Goal: Information Seeking & Learning: Learn about a topic

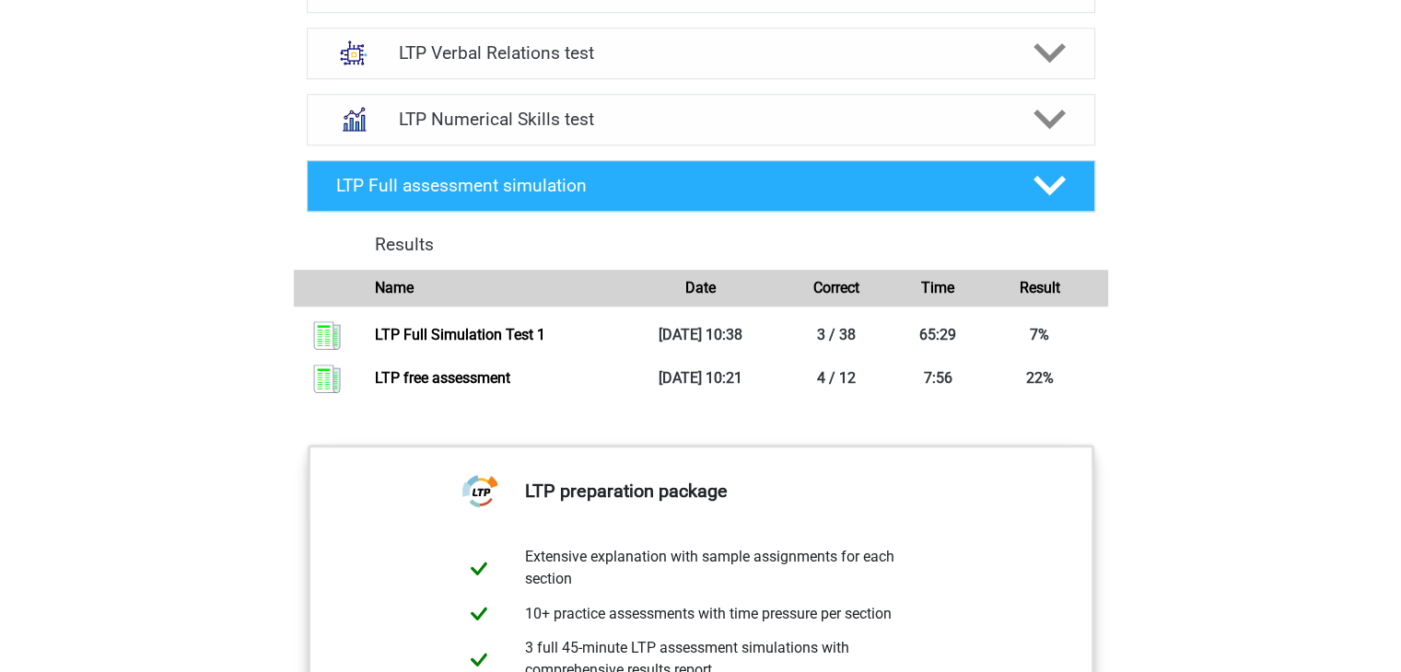
scroll to position [1315, 0]
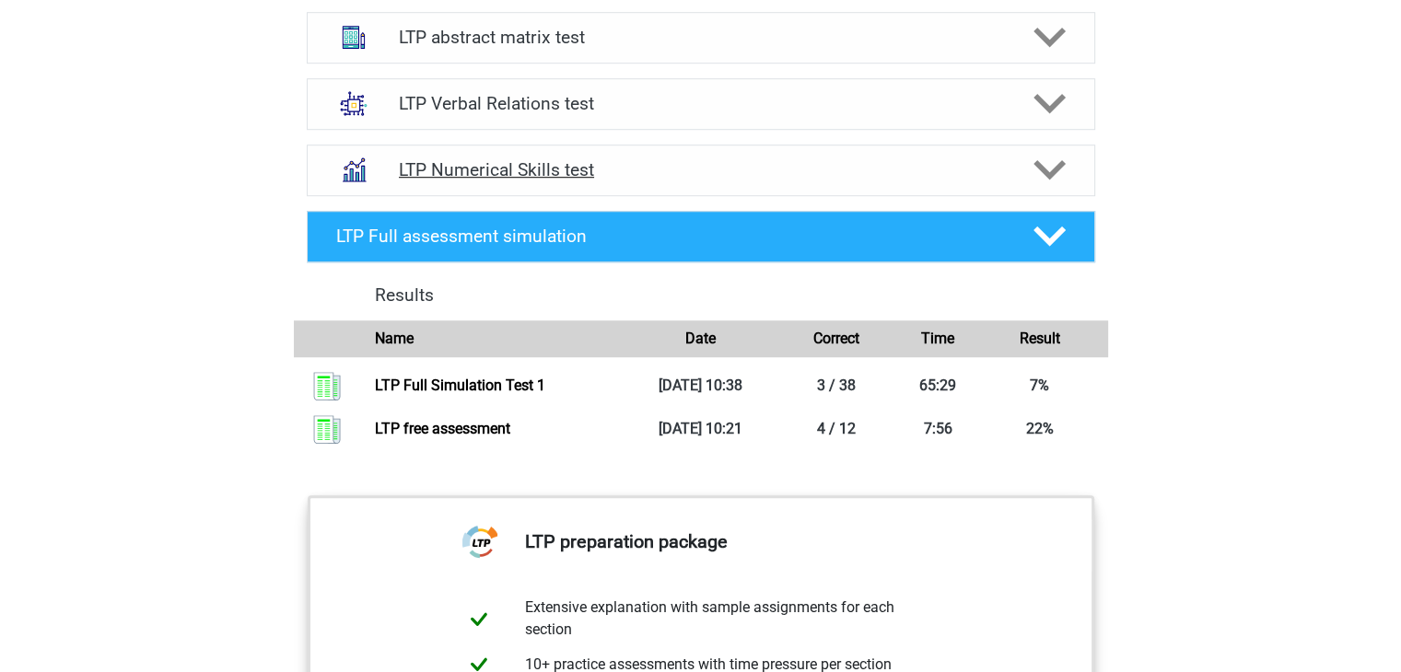
click at [557, 168] on font "LTP Numerical Skills test" at bounding box center [496, 169] width 195 height 21
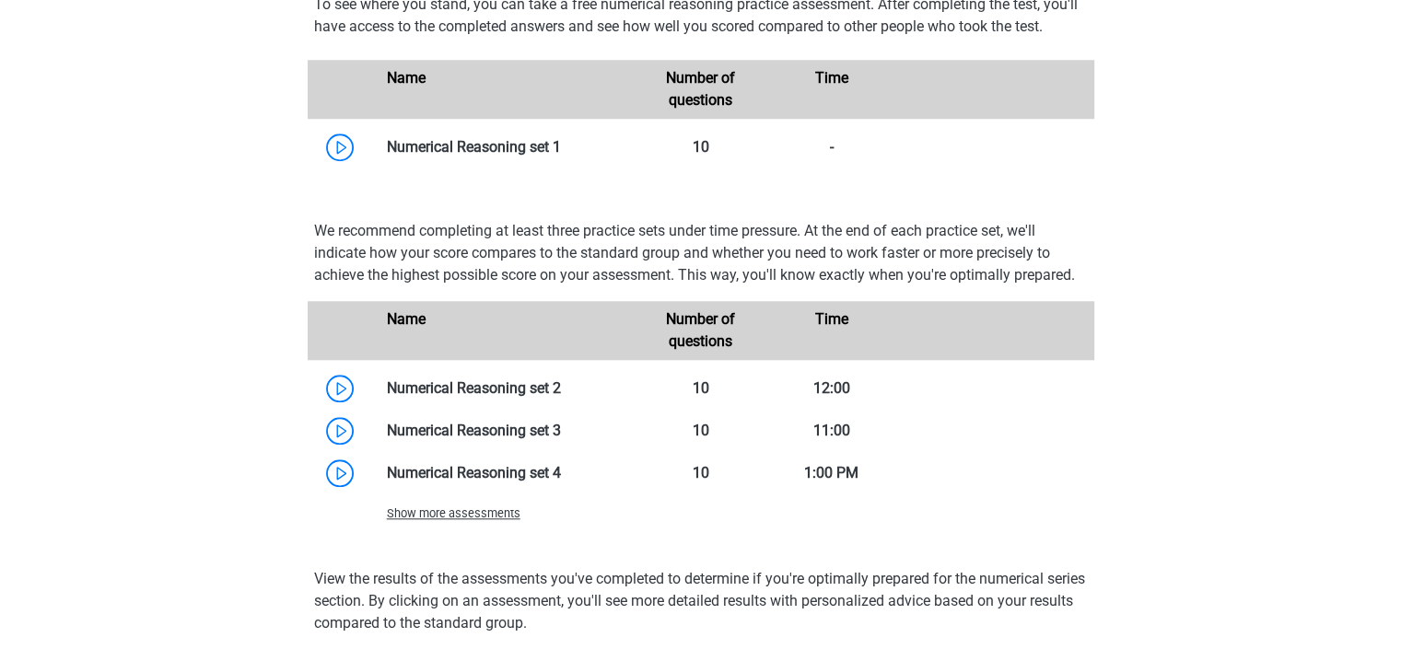
scroll to position [1627, 0]
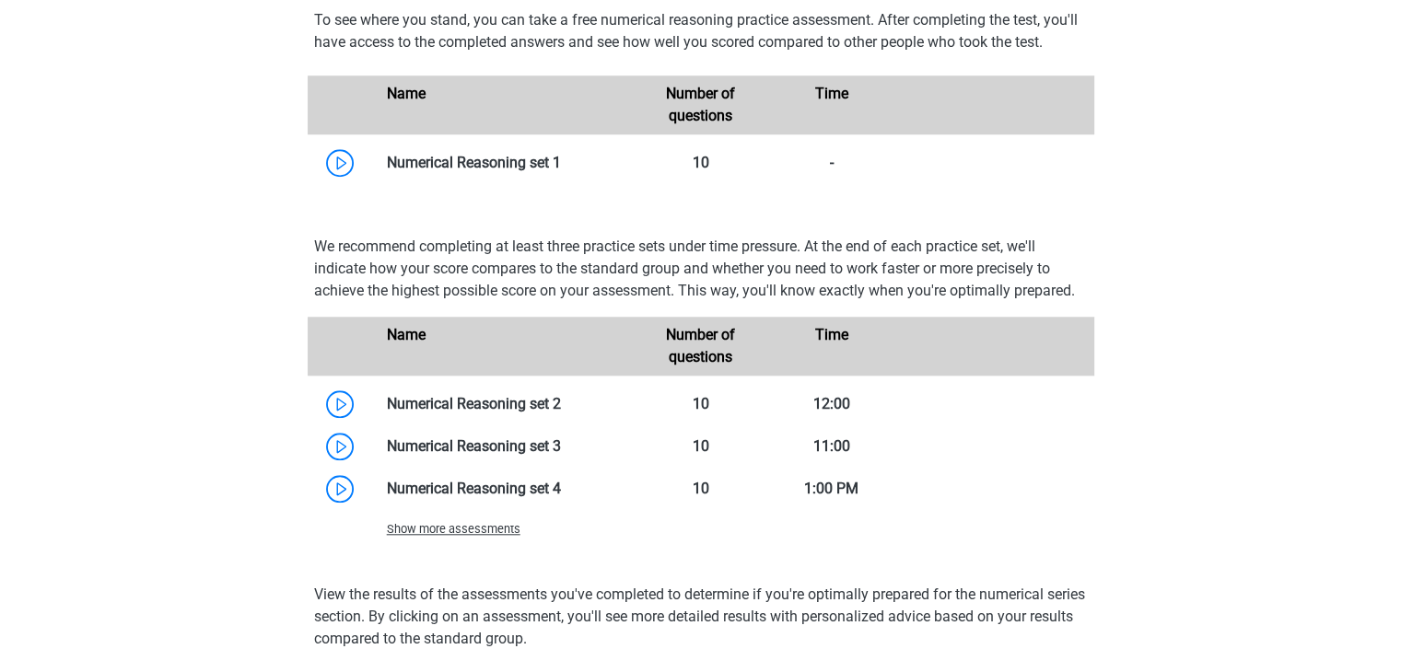
click at [561, 168] on link at bounding box center [561, 162] width 0 height 17
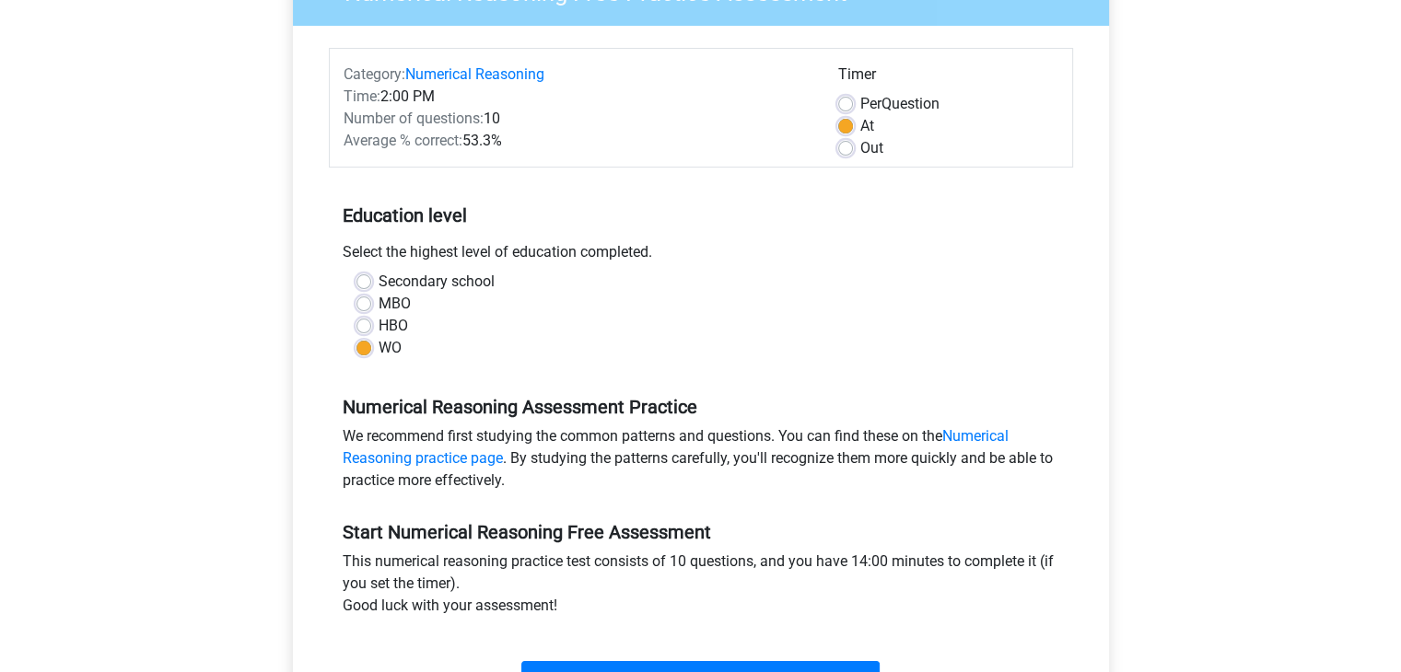
scroll to position [415, 0]
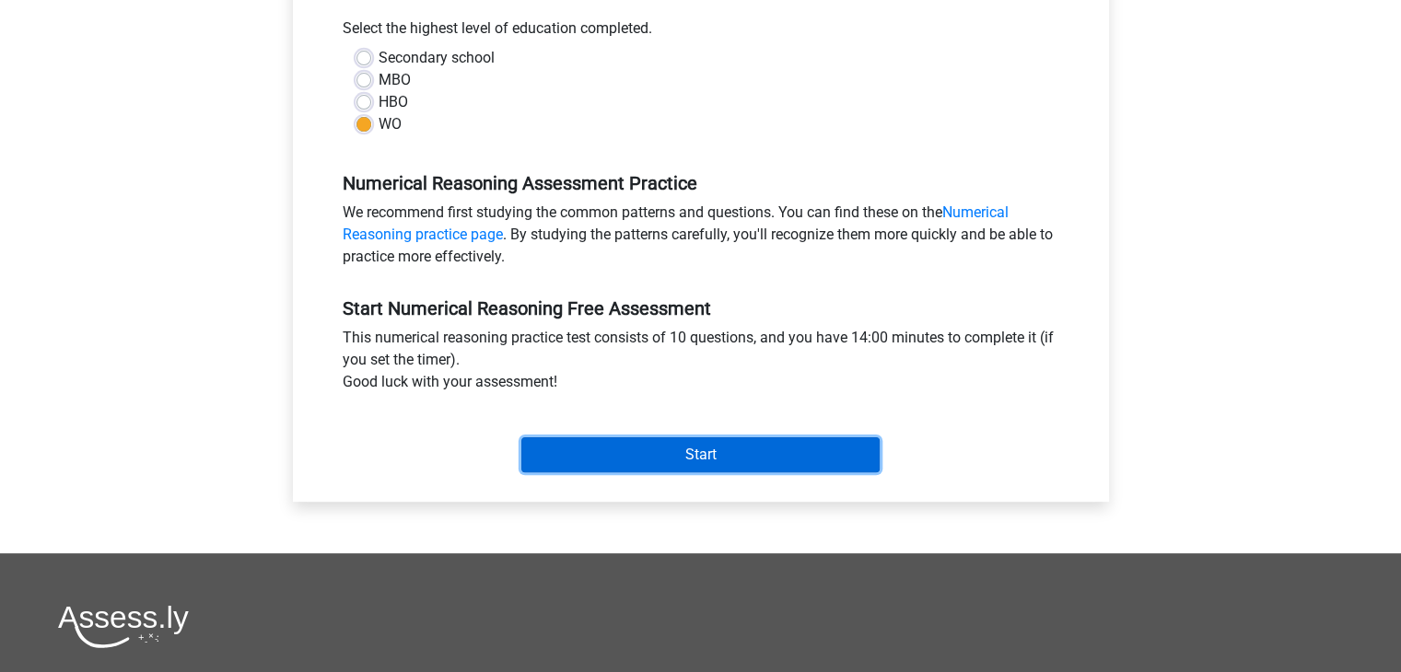
click at [675, 461] on input "Start" at bounding box center [700, 454] width 358 height 35
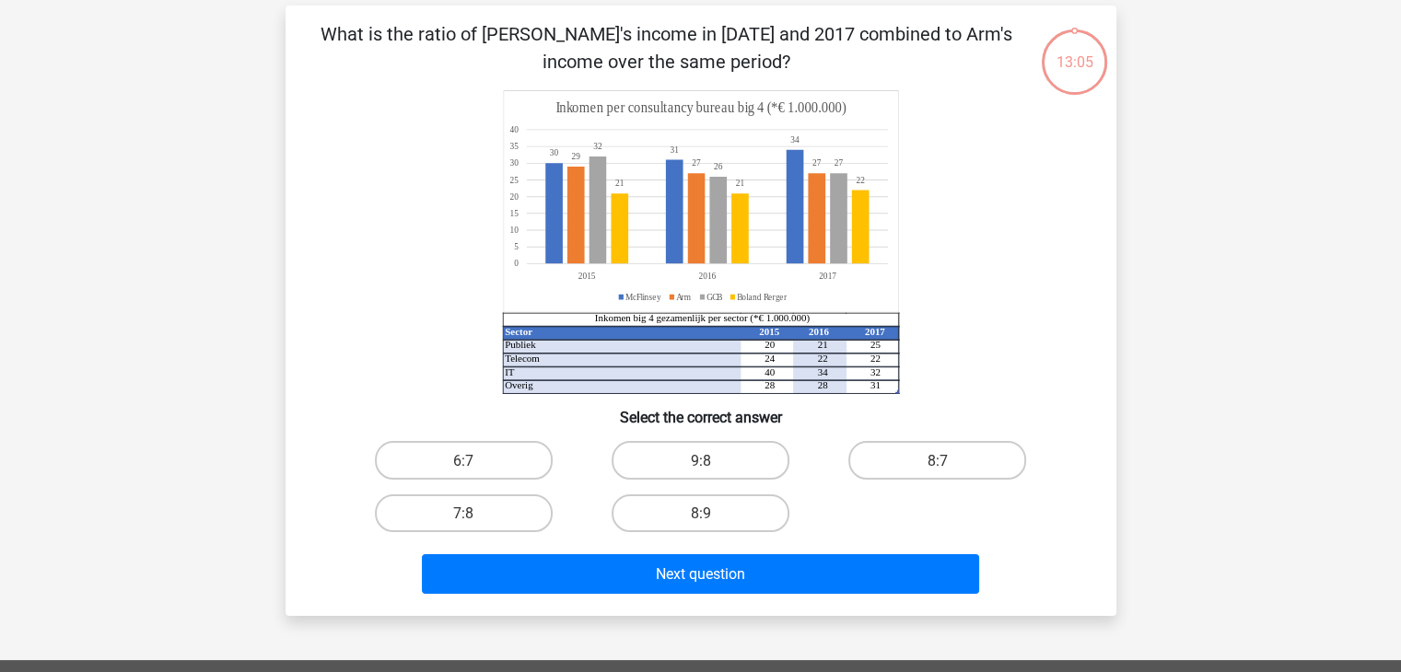
scroll to position [81, 0]
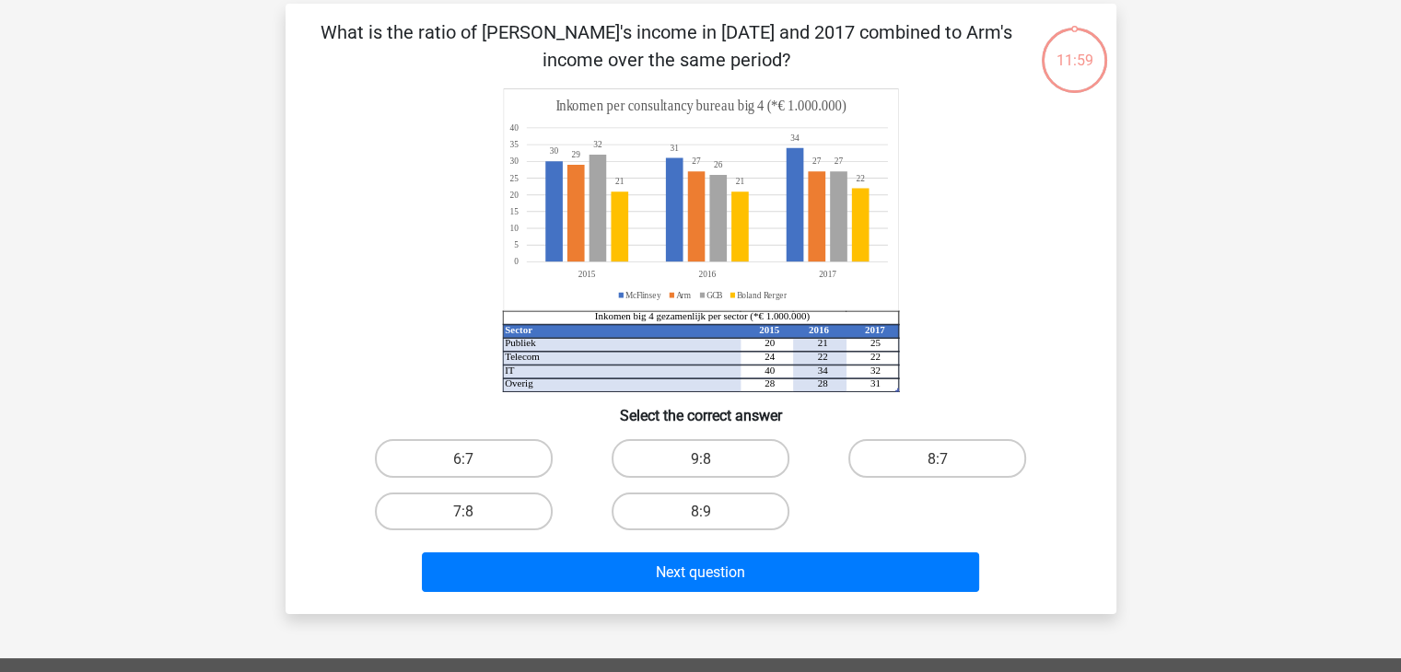
click at [963, 476] on div "8:7" at bounding box center [937, 458] width 222 height 38
click at [952, 458] on label "8:7" at bounding box center [937, 458] width 178 height 38
click at [949, 458] on input "8:7" at bounding box center [943, 464] width 12 height 12
radio input "true"
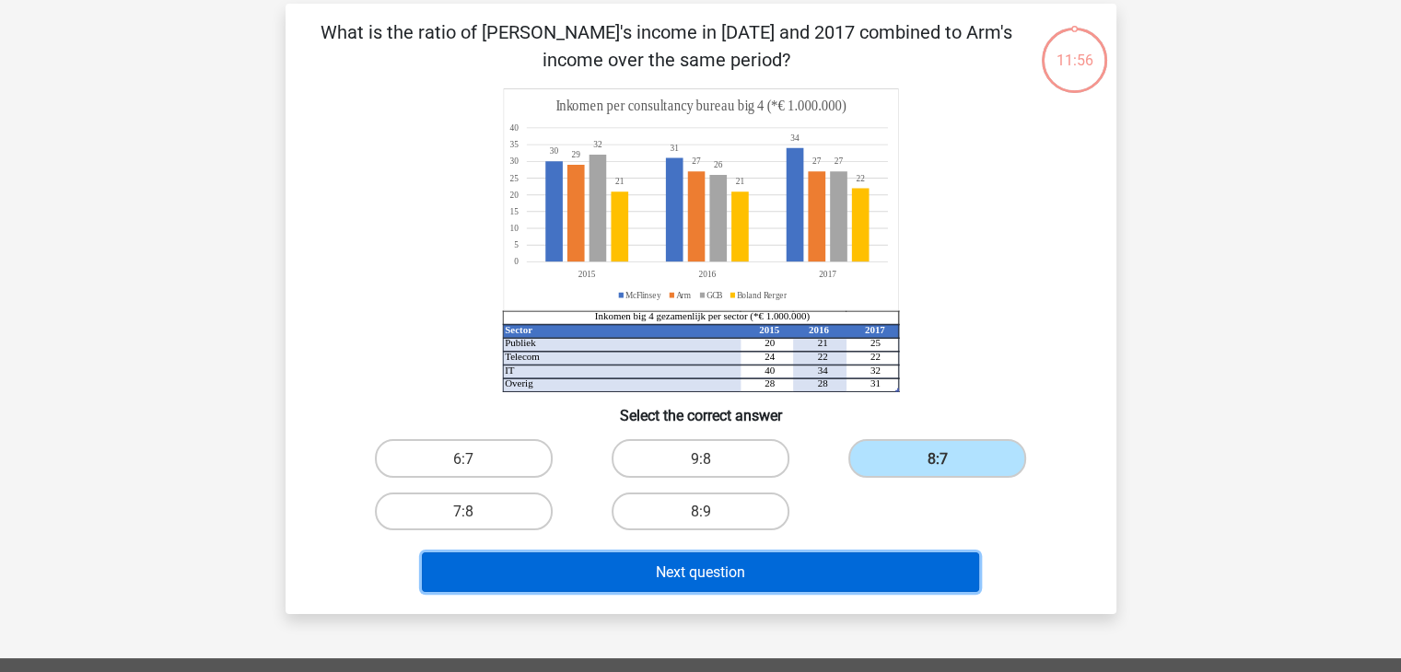
click at [870, 583] on button "Next question" at bounding box center [700, 573] width 557 height 40
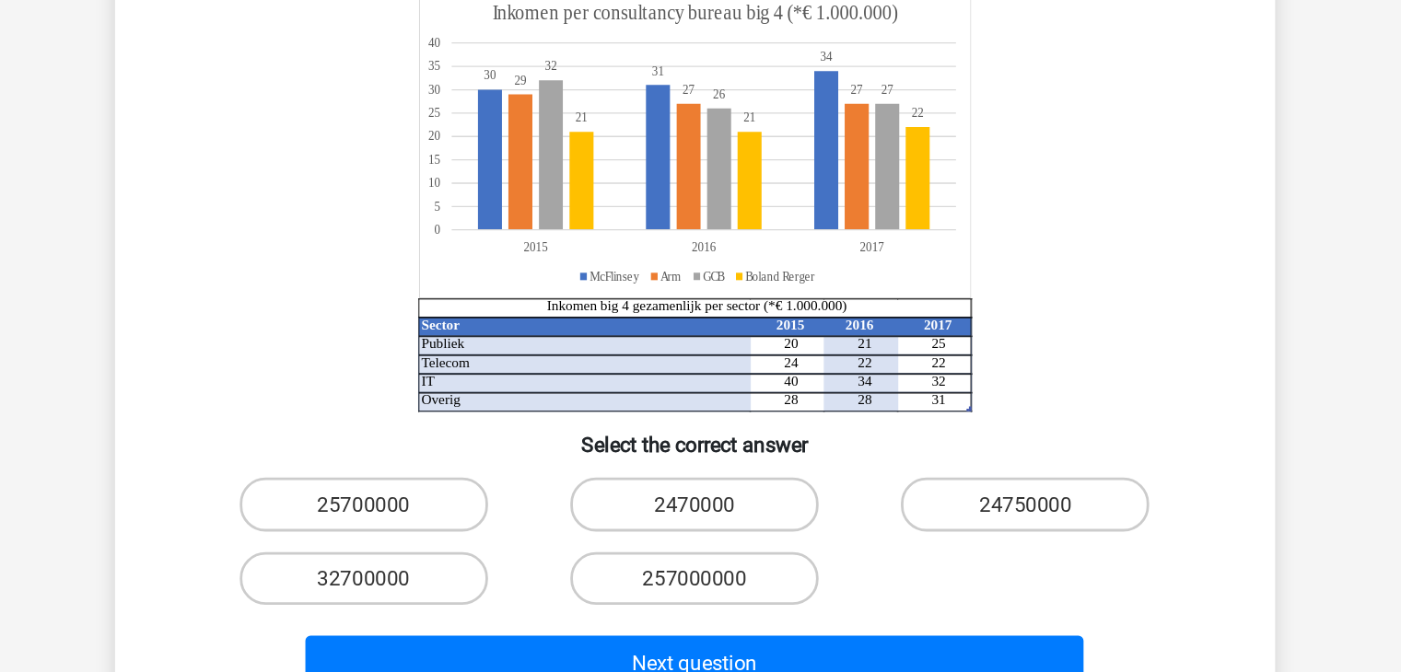
scroll to position [136, 0]
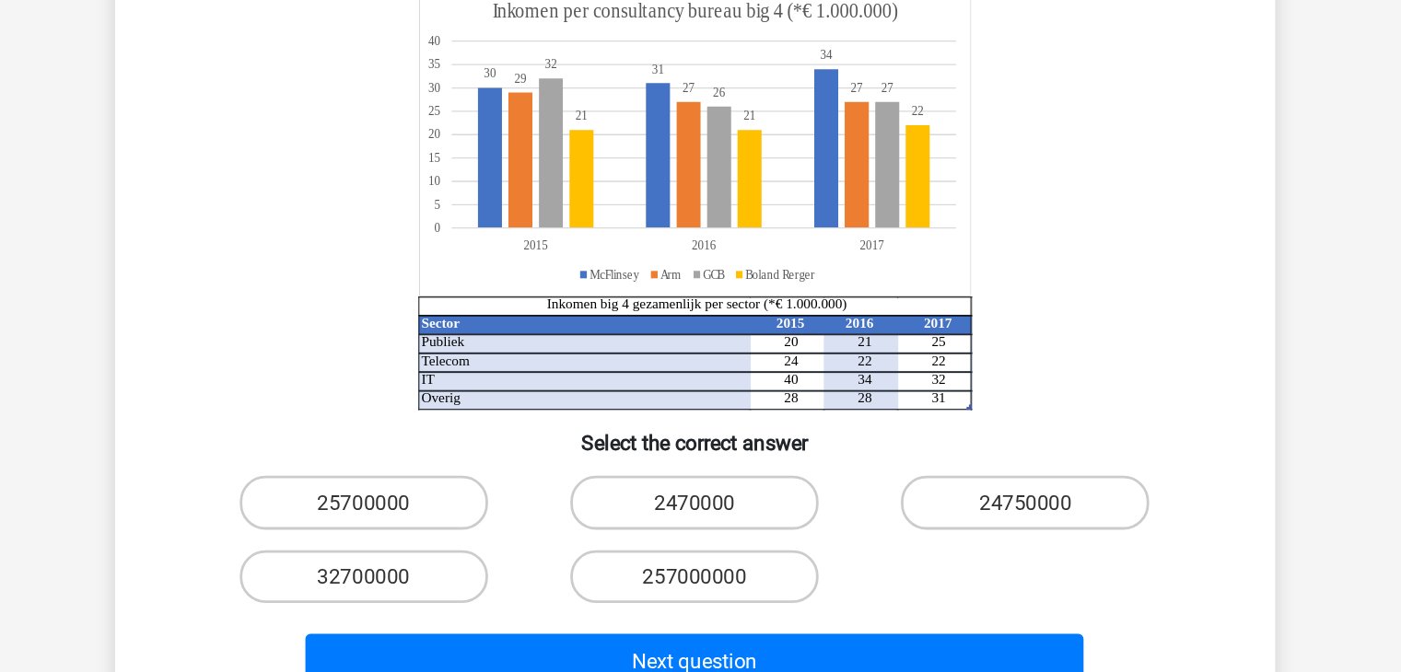
click at [471, 462] on input "25700000" at bounding box center [469, 464] width 12 height 12
radio input "true"
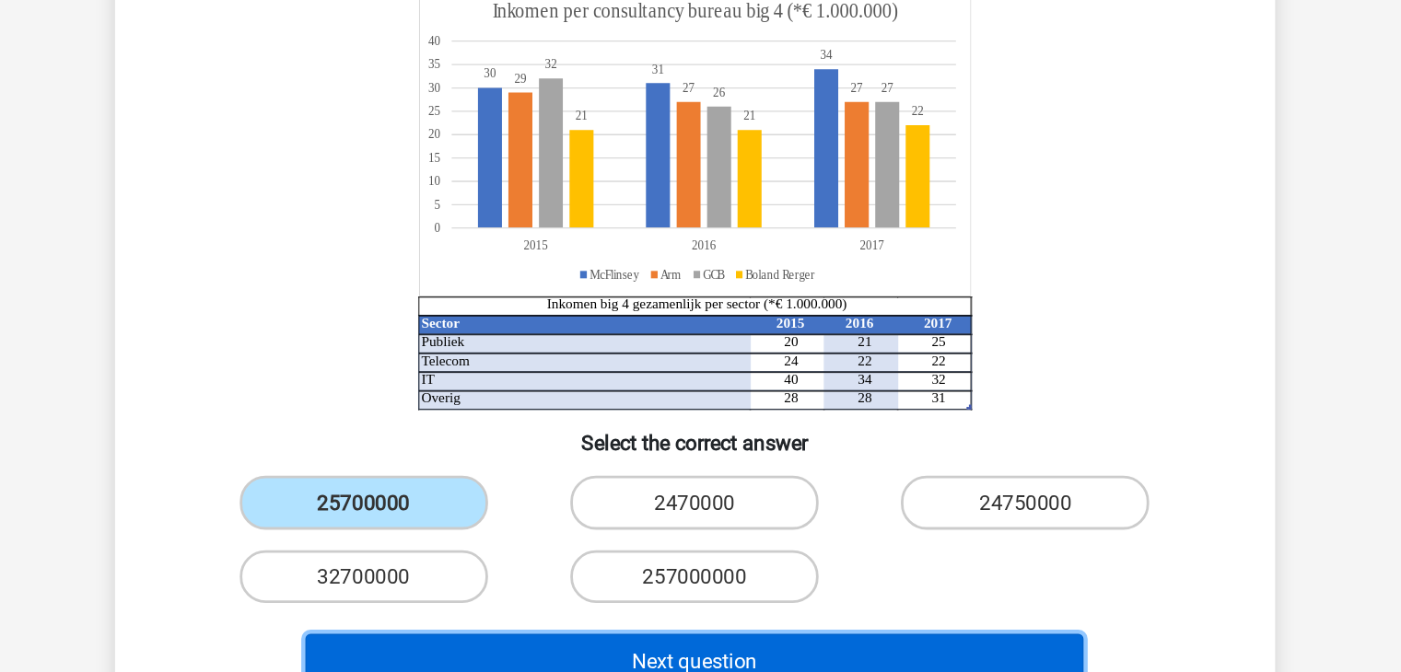
click at [645, 562] on button "Next question" at bounding box center [700, 573] width 557 height 40
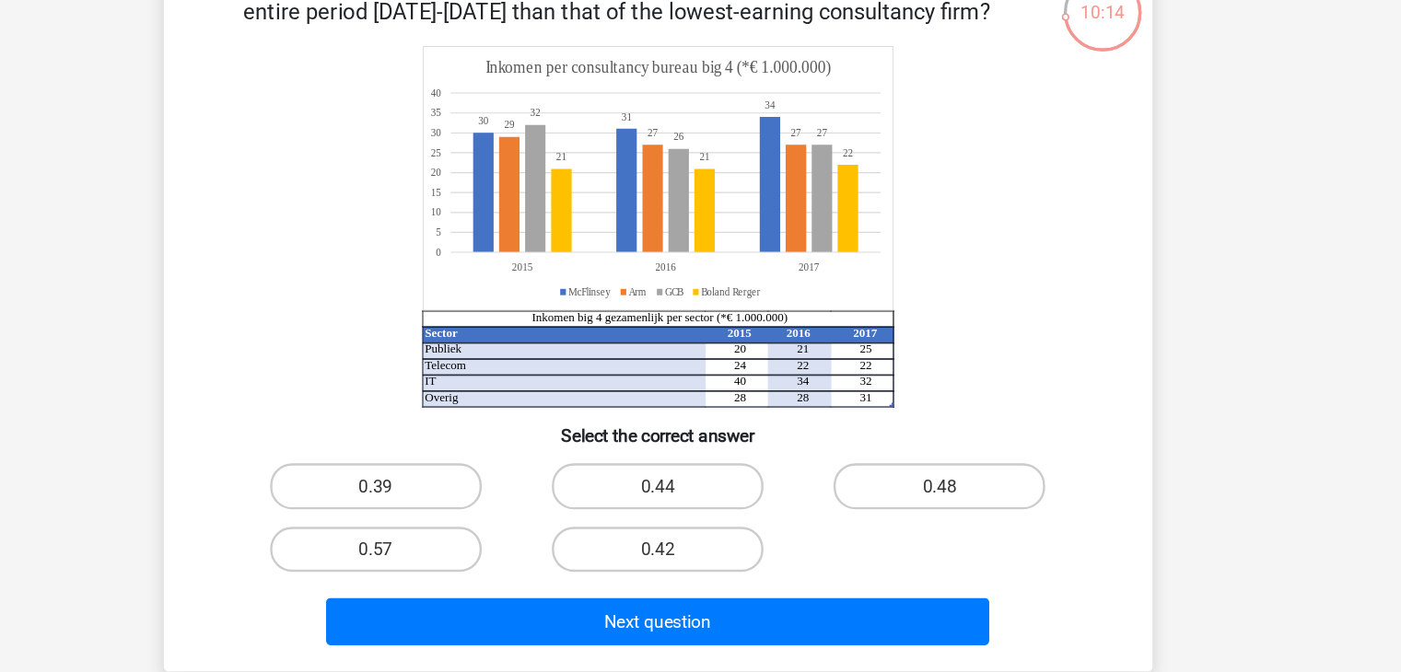
scroll to position [78, 0]
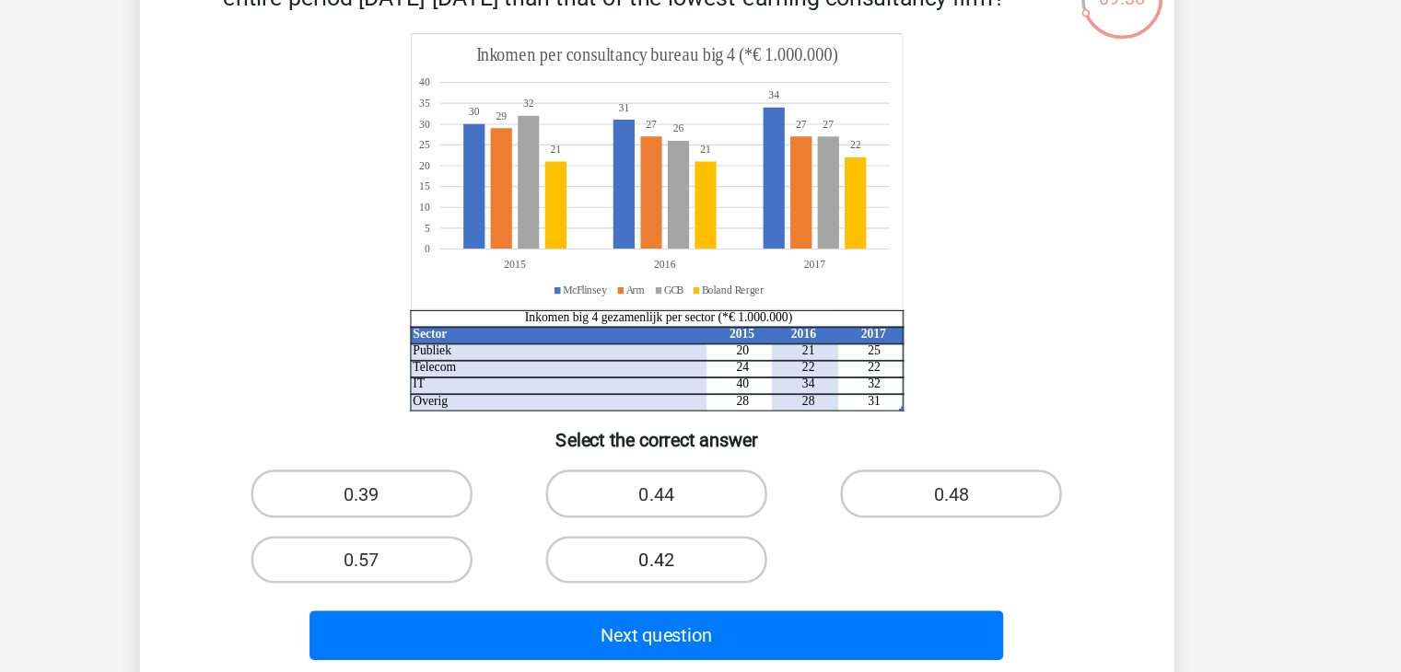
click at [736, 523] on label "0.42" at bounding box center [700, 514] width 178 height 38
click at [712, 523] on input "0.42" at bounding box center [706, 520] width 12 height 12
radio input "true"
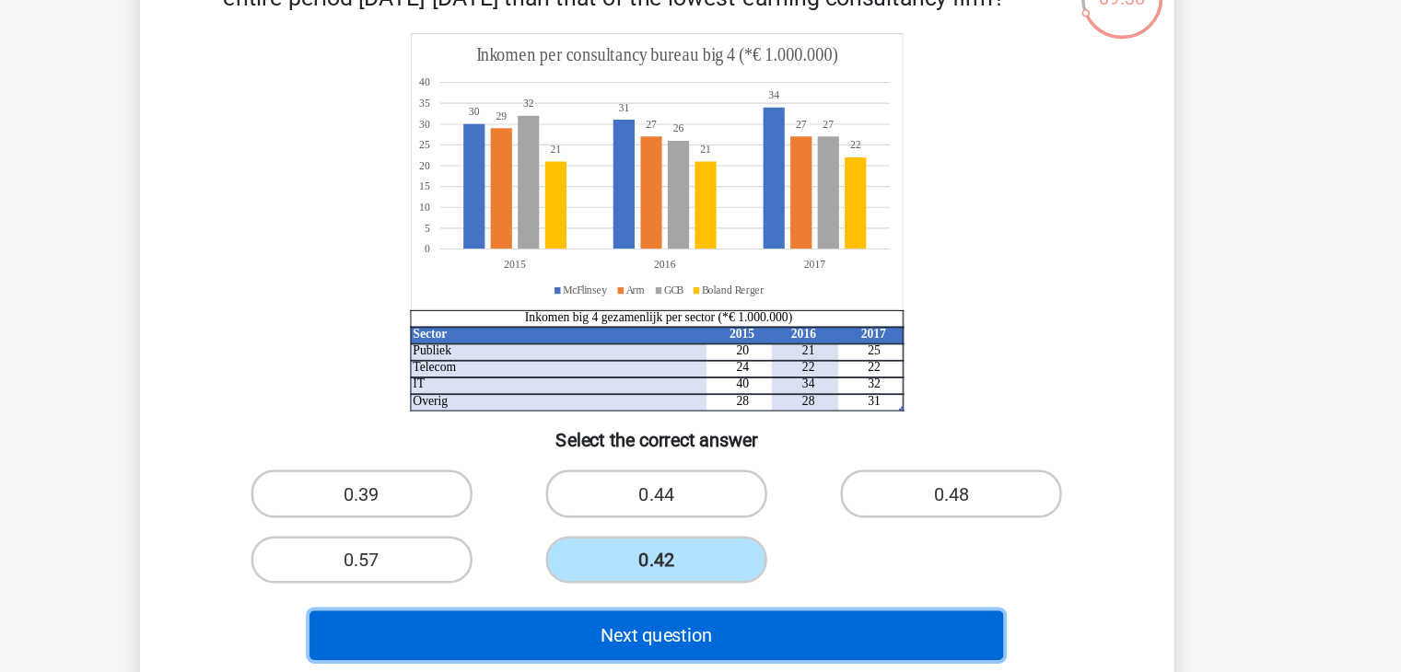
click at [739, 575] on font "Next question" at bounding box center [700, 574] width 89 height 17
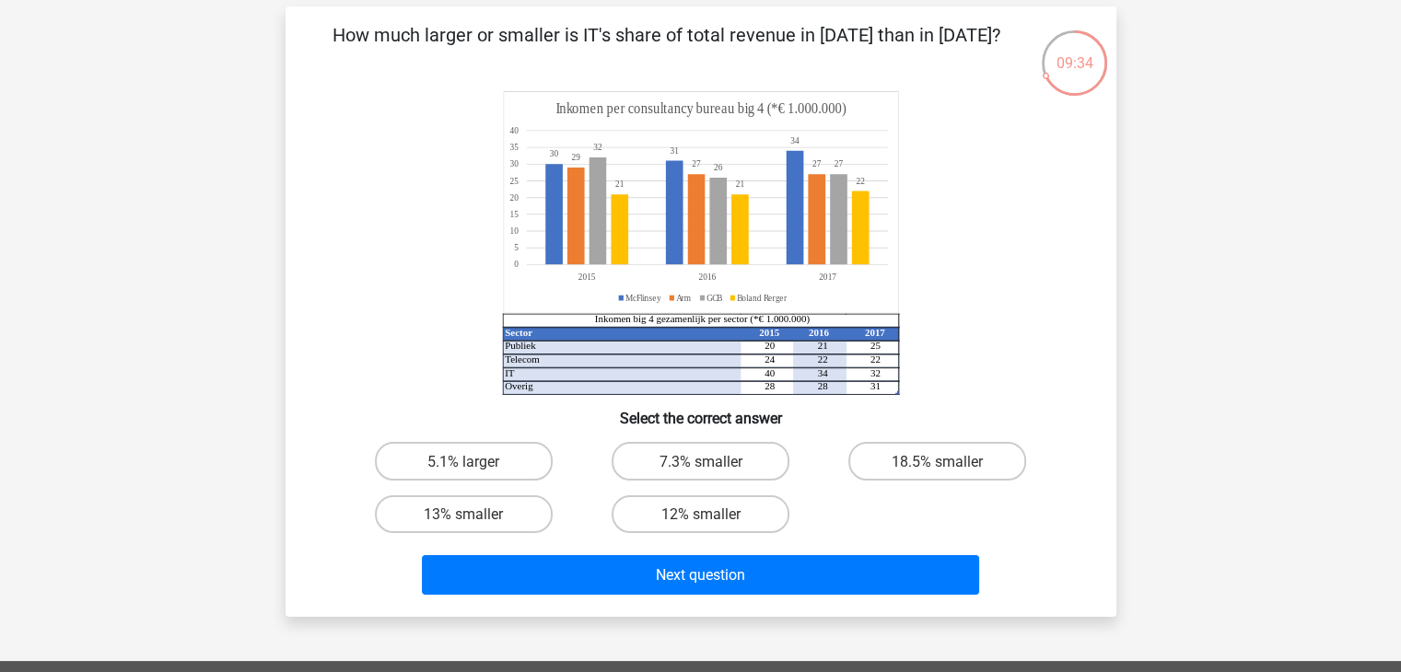
click at [949, 480] on div "18.5% smaller" at bounding box center [937, 461] width 237 height 52
click at [943, 471] on input "18.5% smaller" at bounding box center [943, 466] width 12 height 12
radio input "true"
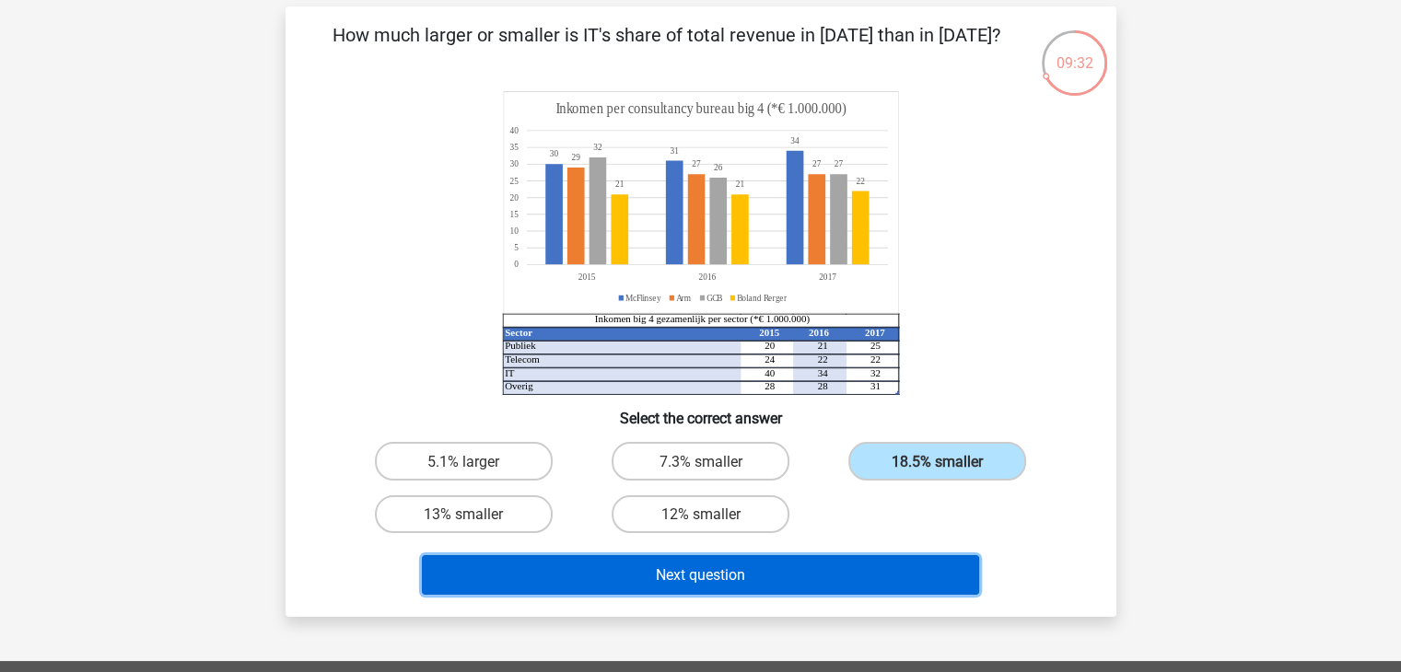
click at [818, 584] on button "Next question" at bounding box center [700, 575] width 557 height 40
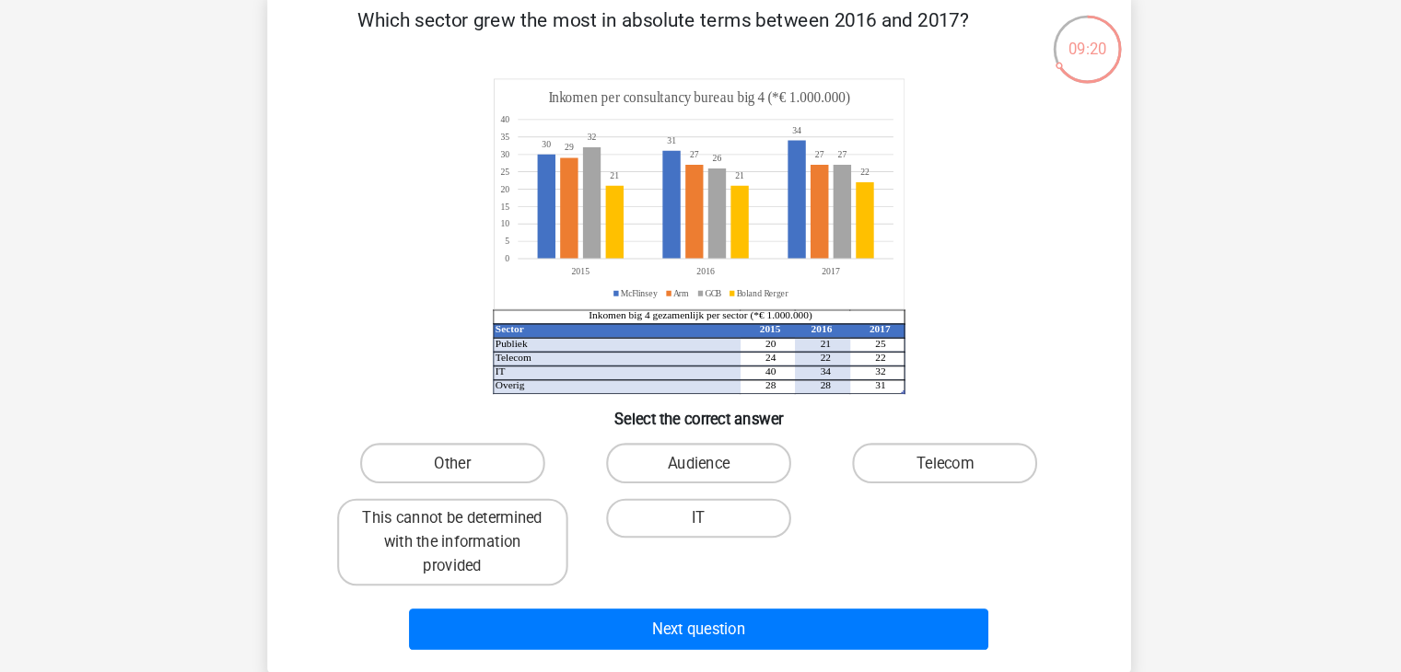
scroll to position [85, 0]
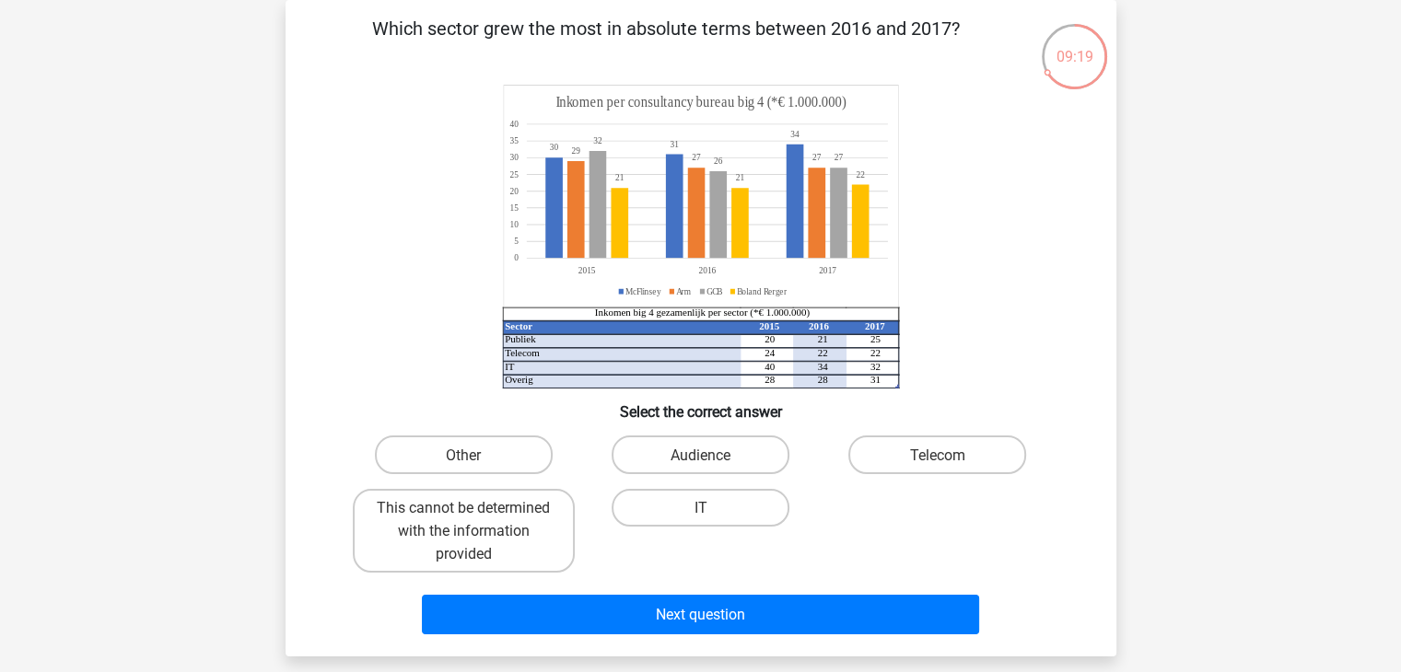
click at [765, 261] on icon at bounding box center [700, 197] width 395 height 222
click at [495, 448] on label "Other" at bounding box center [464, 455] width 178 height 38
click at [475, 454] on input "Other" at bounding box center [469, 460] width 12 height 12
radio input "true"
click at [847, 390] on h6 "Select the correct answer" at bounding box center [701, 405] width 772 height 32
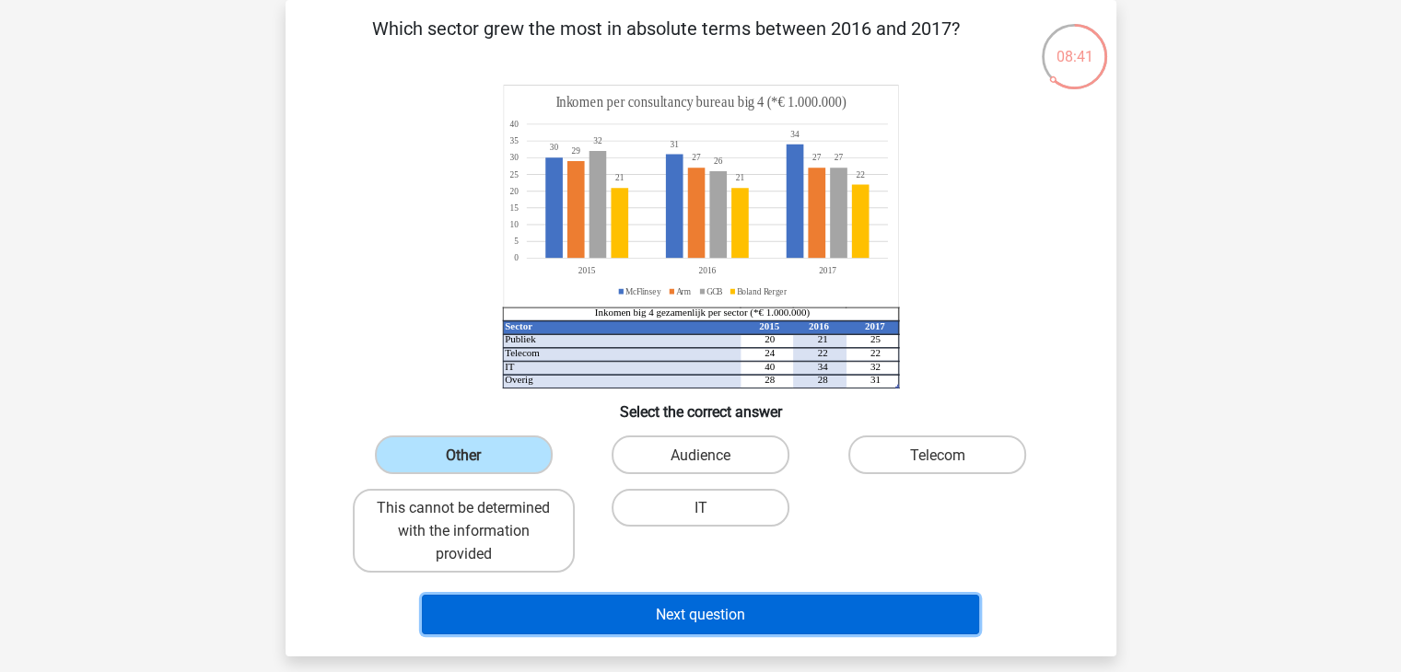
click at [770, 620] on button "Next question" at bounding box center [700, 615] width 557 height 40
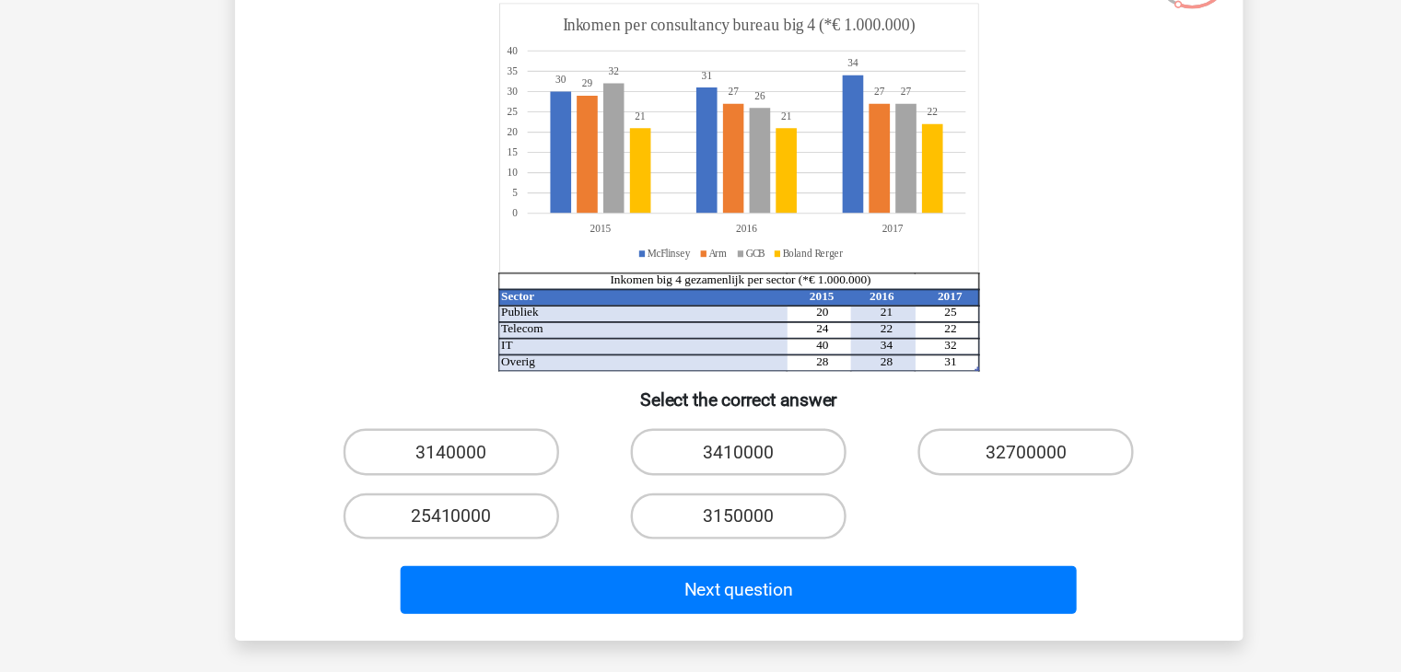
scroll to position [84, 0]
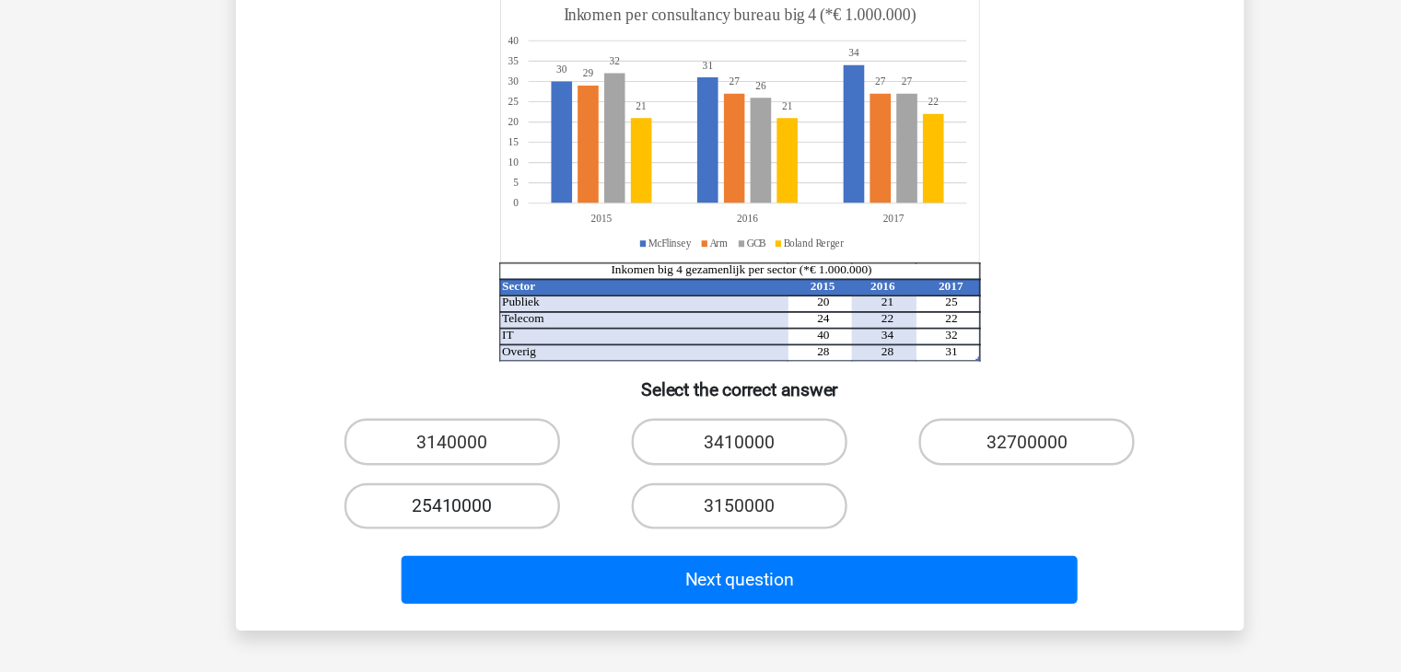
click at [449, 511] on font "25410000" at bounding box center [463, 508] width 66 height 17
click at [463, 511] on input "25410000" at bounding box center [469, 514] width 12 height 12
radio input "true"
click at [660, 609] on div "If [PERSON_NAME] Rerger aimed in [DATE] to grow its income by an average of 10%…" at bounding box center [700, 306] width 831 height 611
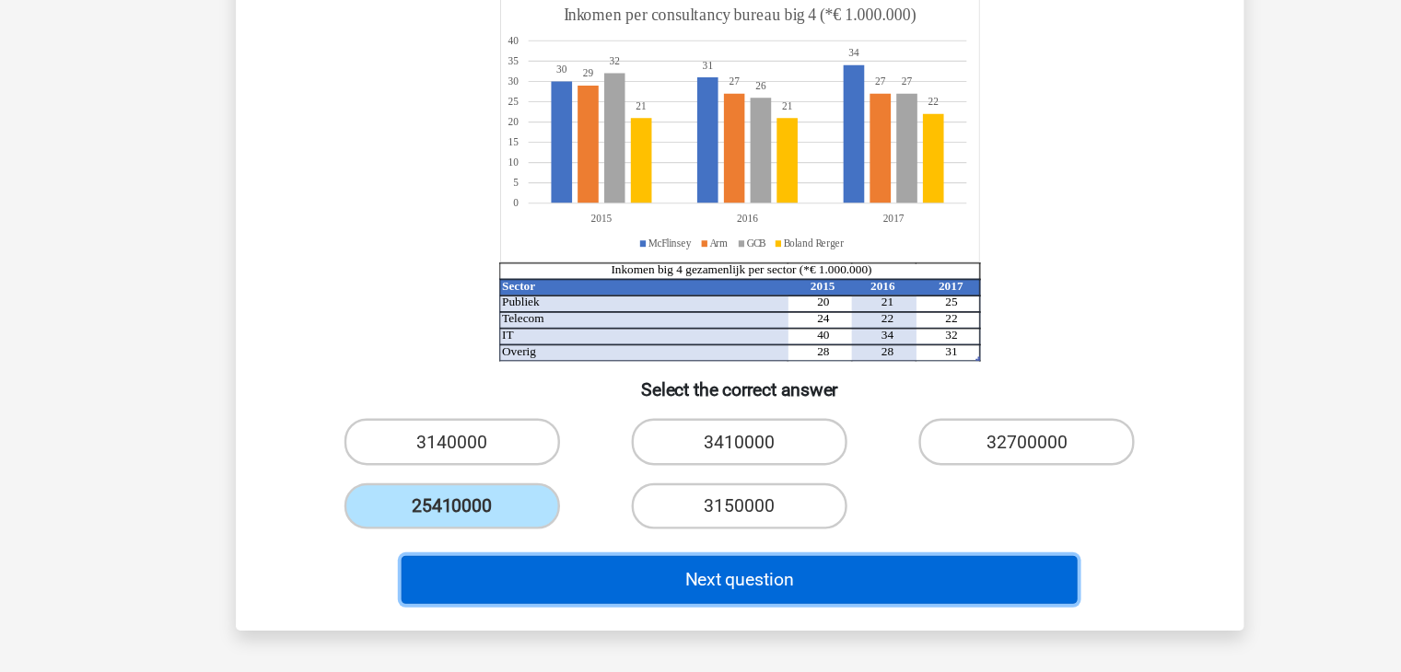
click at [660, 568] on font "Next question" at bounding box center [700, 569] width 89 height 17
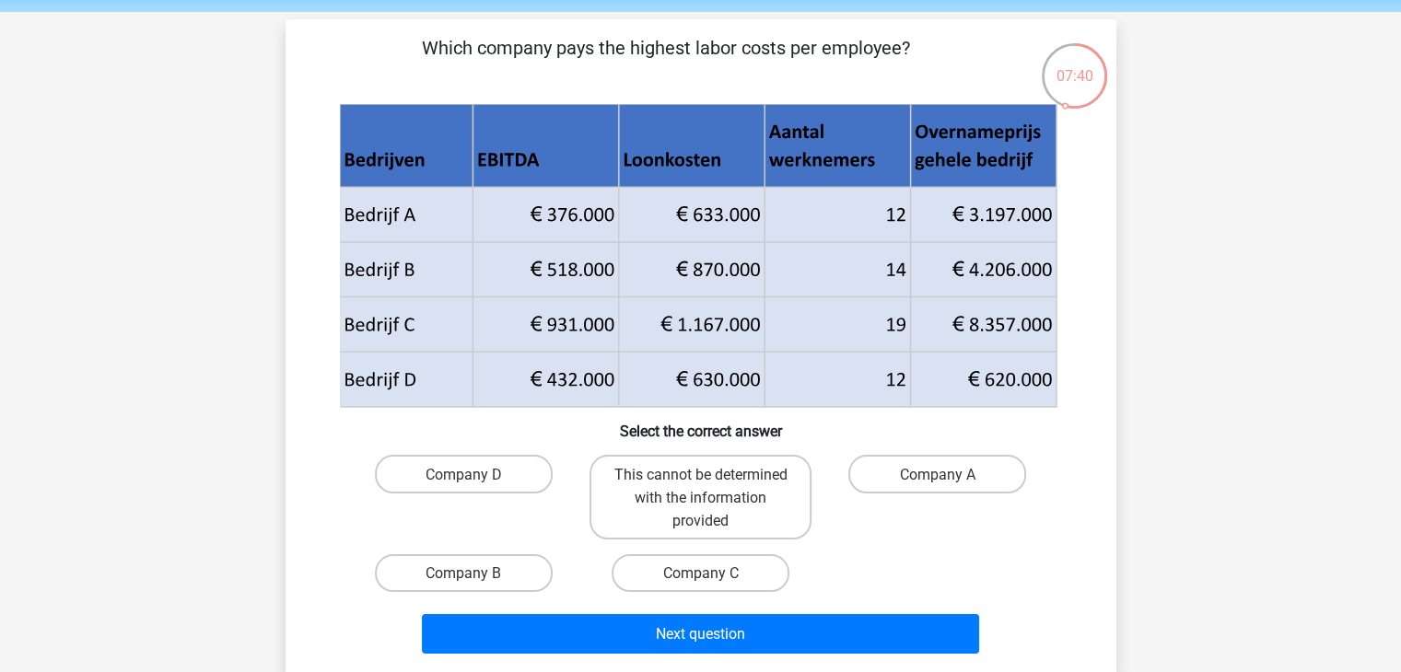
scroll to position [70, 0]
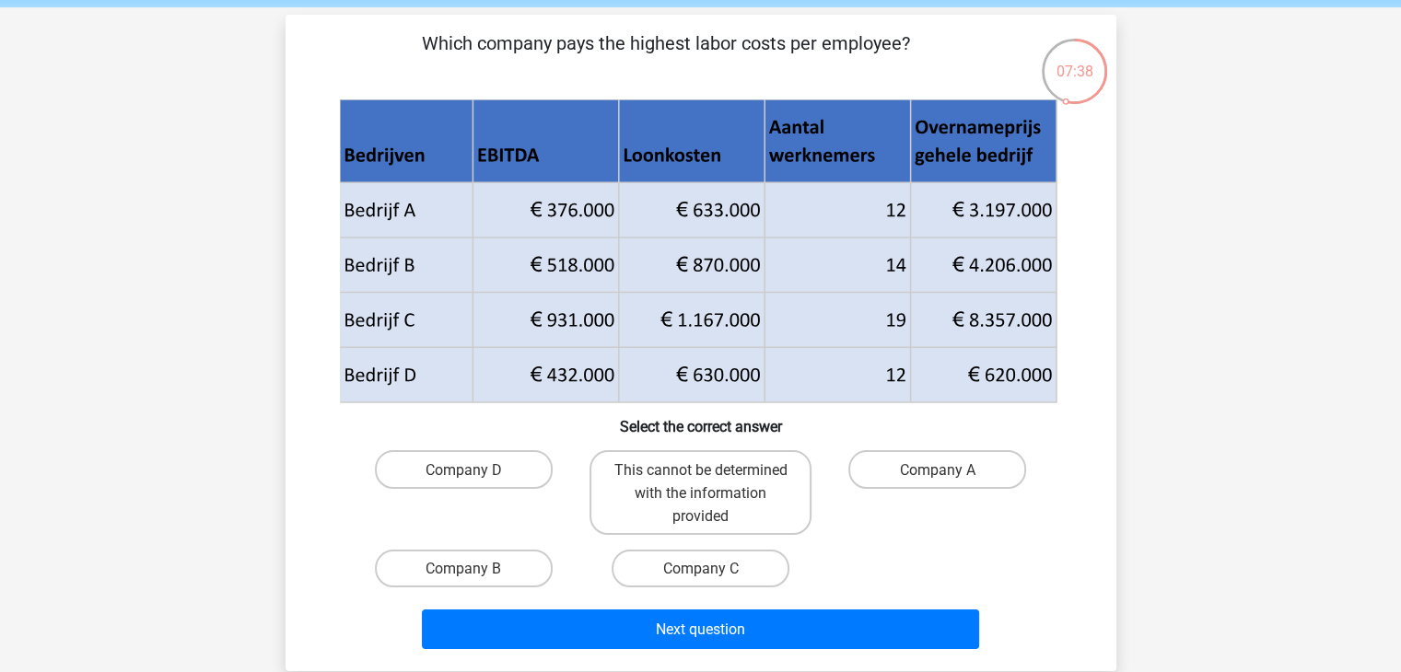
click at [1024, 156] on icon at bounding box center [697, 140] width 716 height 83
drag, startPoint x: 1024, startPoint y: 156, endPoint x: 946, endPoint y: 137, distance: 80.4
click at [946, 137] on icon at bounding box center [697, 140] width 716 height 83
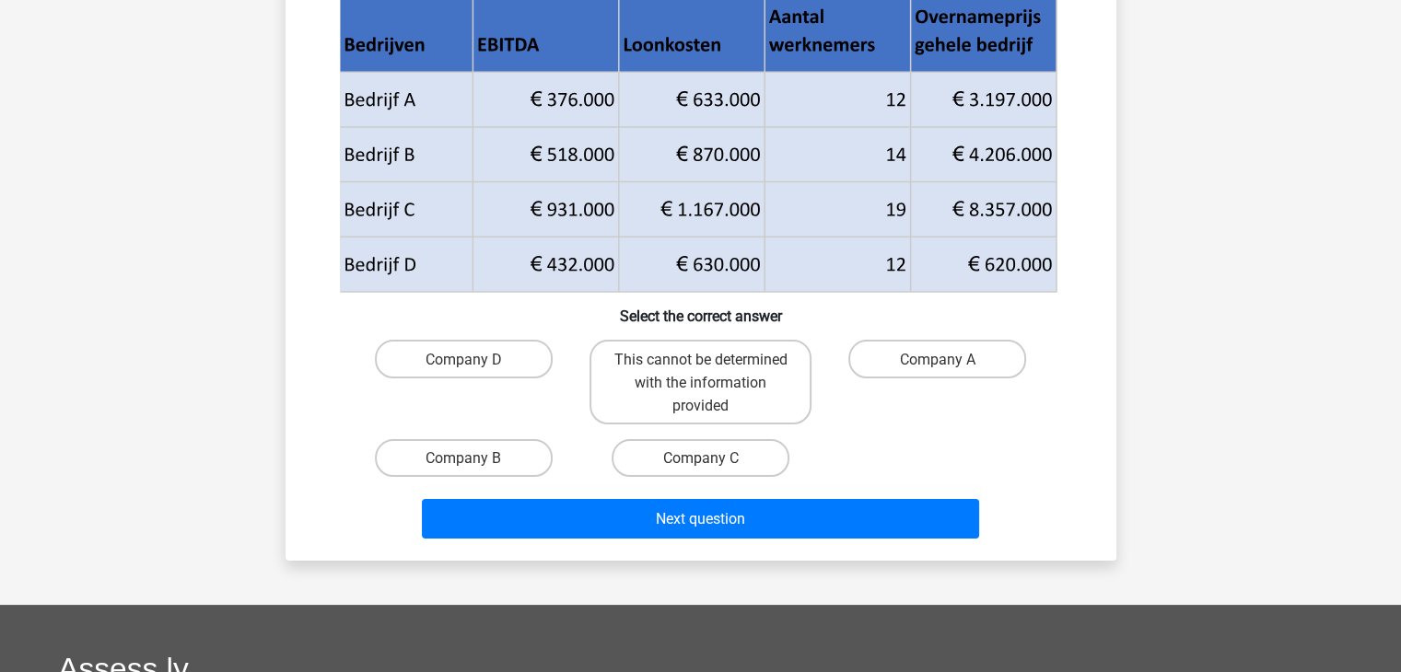
scroll to position [187, 0]
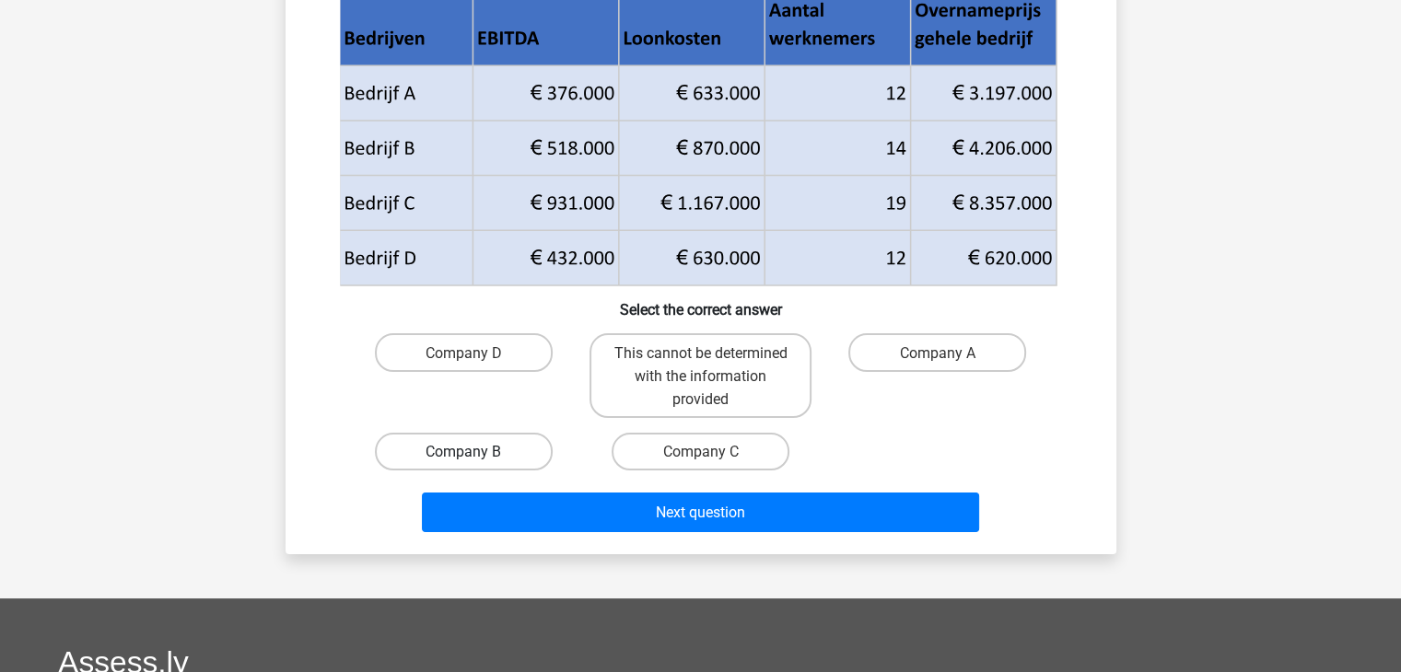
click at [460, 450] on font "Company B" at bounding box center [463, 451] width 76 height 17
click at [463, 451] on input "Company B" at bounding box center [469, 457] width 12 height 12
radio input "true"
click at [460, 450] on font "Company B" at bounding box center [463, 451] width 76 height 17
click at [463, 451] on input "Company B" at bounding box center [469, 457] width 12 height 12
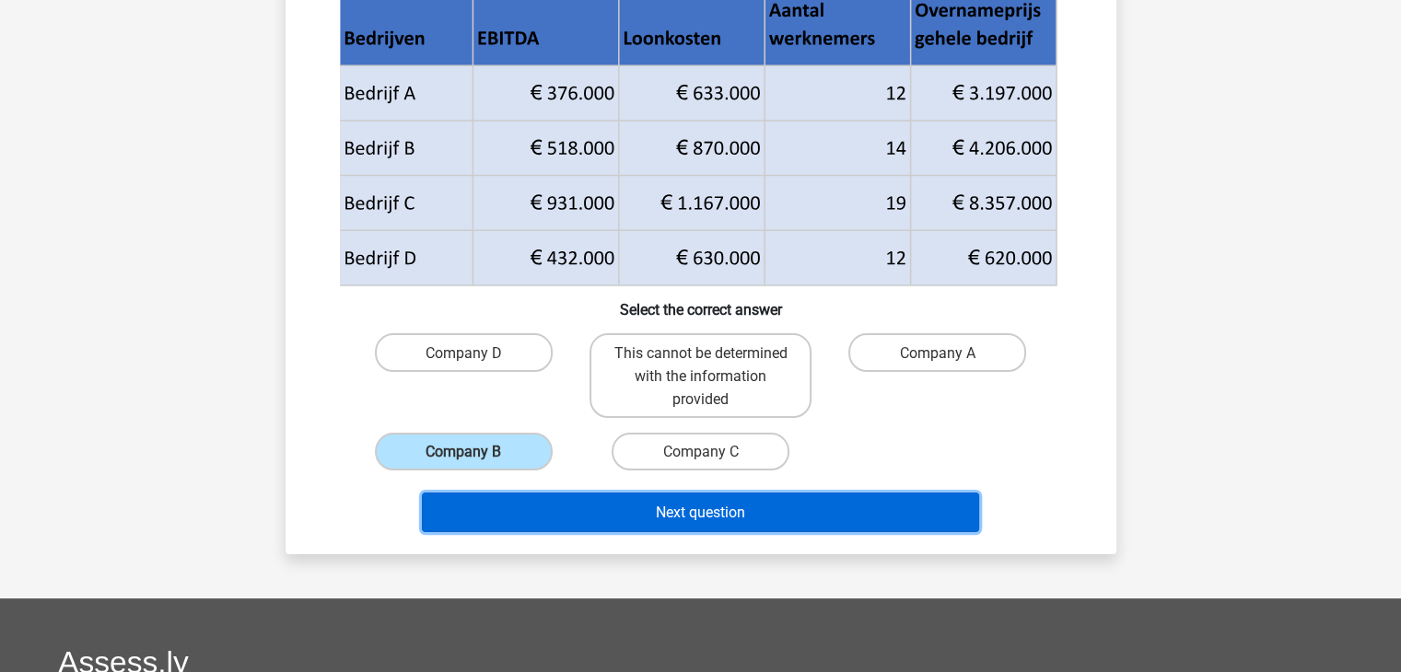
click at [627, 518] on button "Next question" at bounding box center [700, 513] width 557 height 40
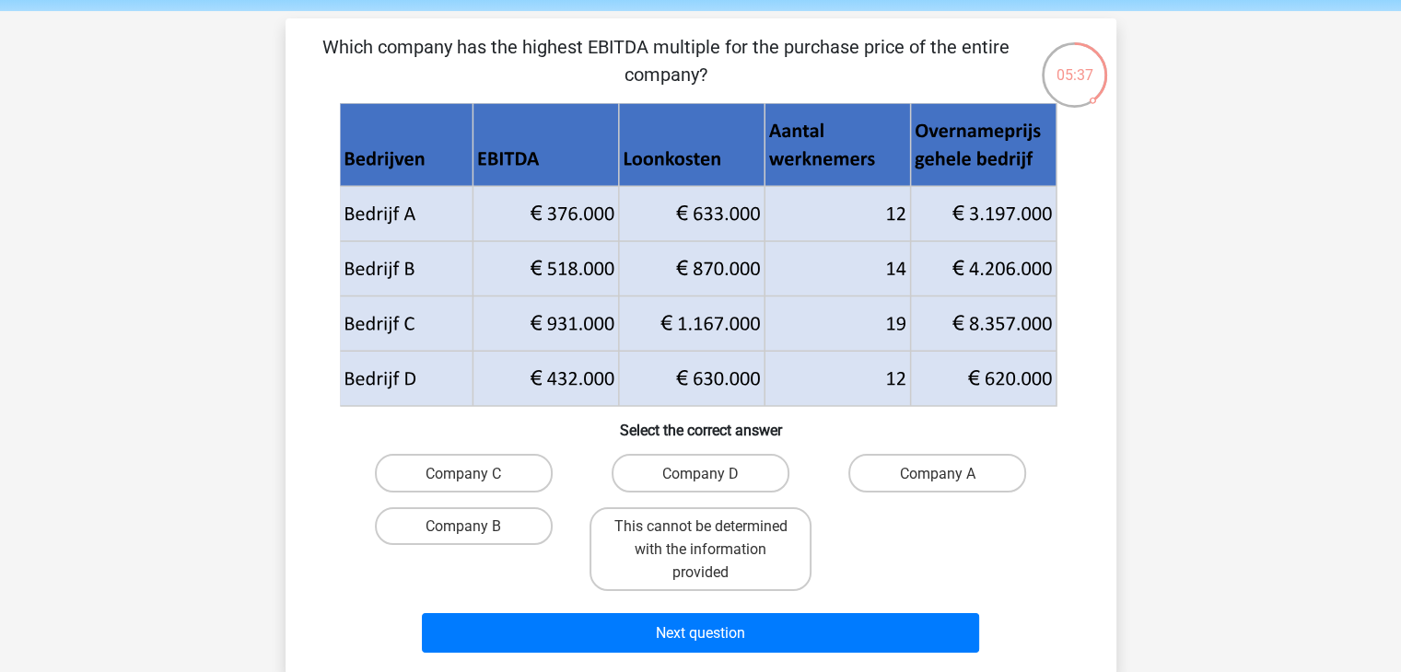
scroll to position [66, 0]
click at [696, 542] on font "This cannot be determined with the information provided" at bounding box center [699, 550] width 173 height 64
click at [700, 538] on input "This cannot be determined with the information provided" at bounding box center [706, 532] width 12 height 12
radio input "true"
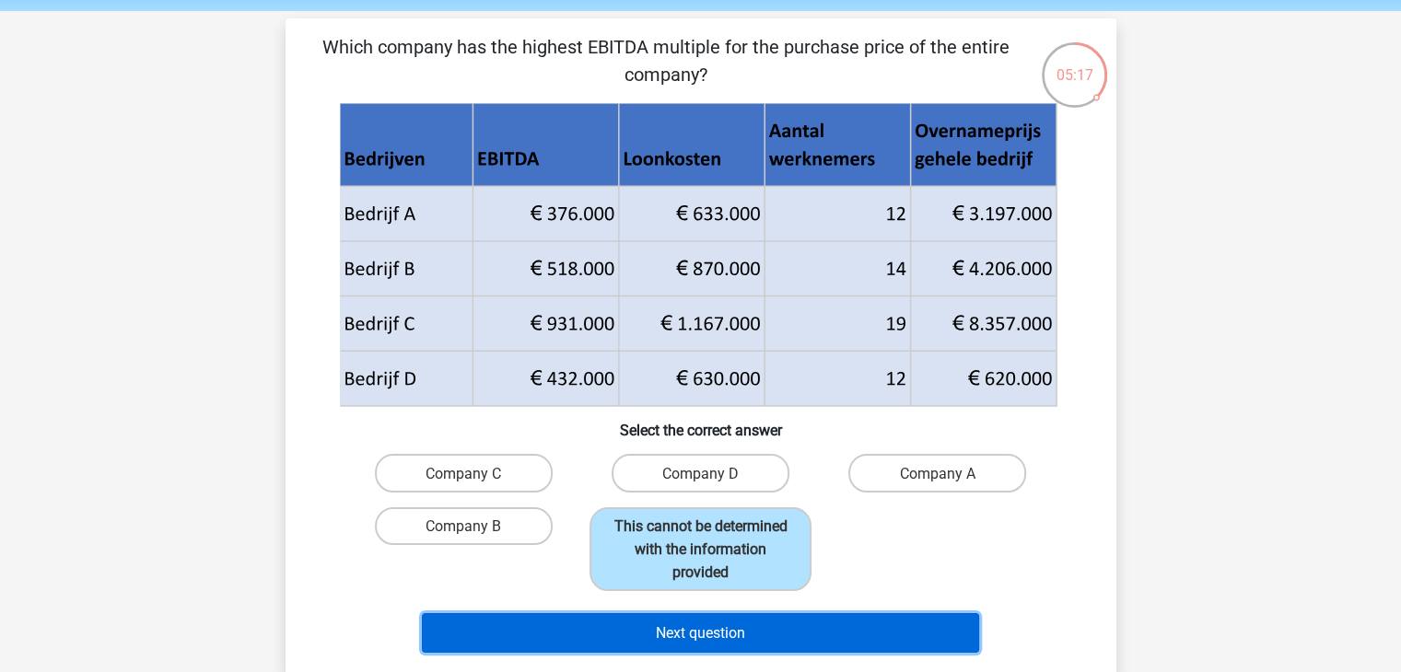
click at [790, 623] on button "Next question" at bounding box center [700, 633] width 557 height 40
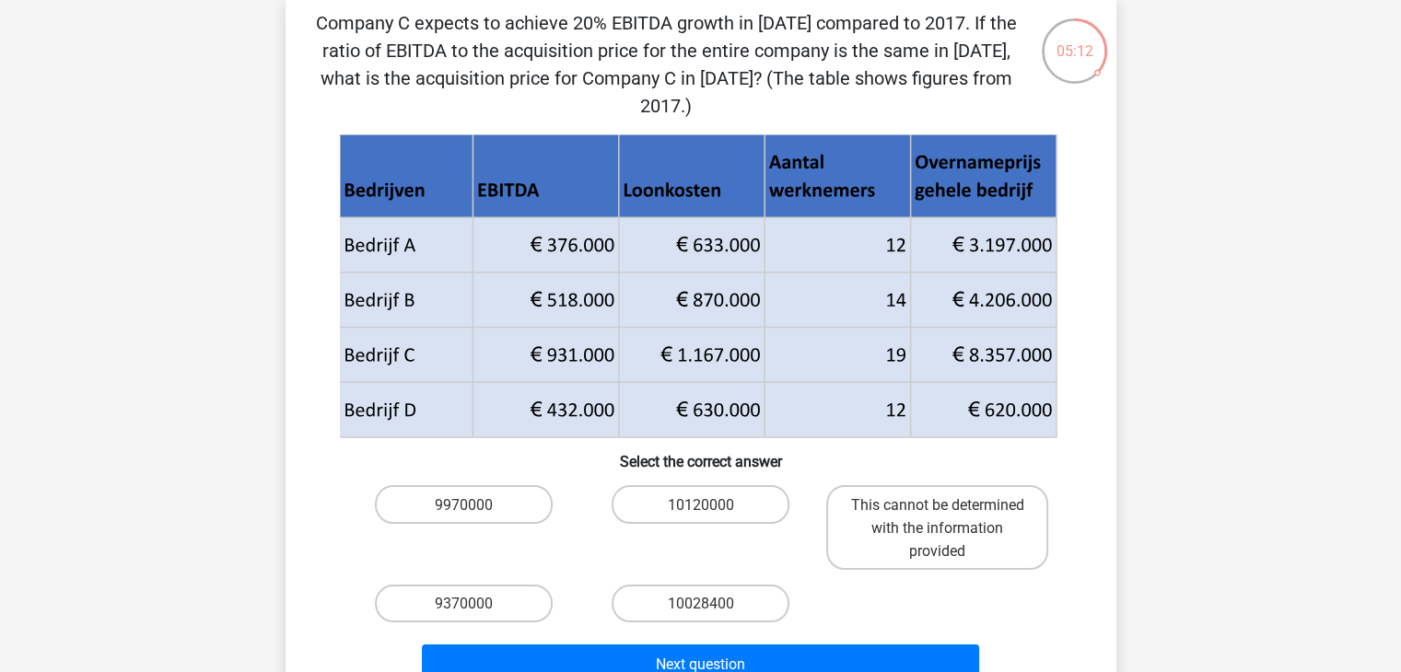
scroll to position [89, 0]
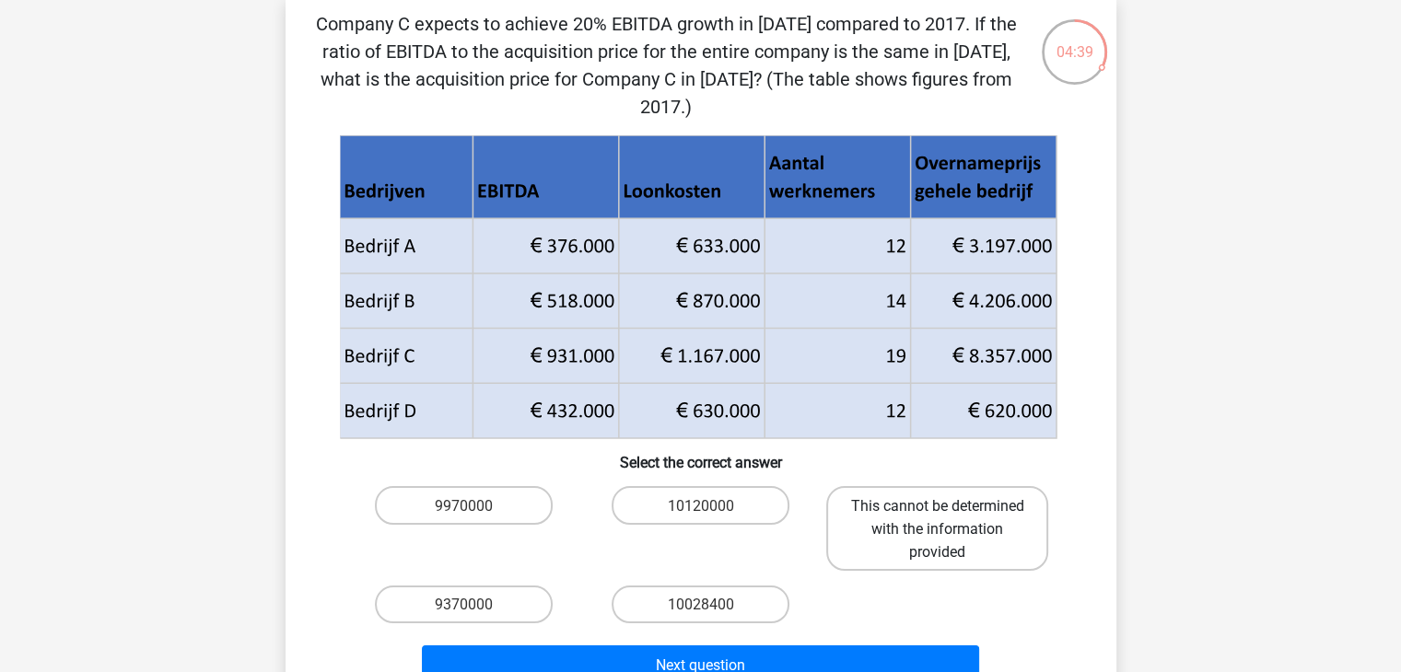
click at [891, 569] on label "This cannot be determined with the information provided" at bounding box center [937, 528] width 222 height 84
click at [937, 517] on input "This cannot be determined with the information provided" at bounding box center [943, 511] width 12 height 12
radio input "true"
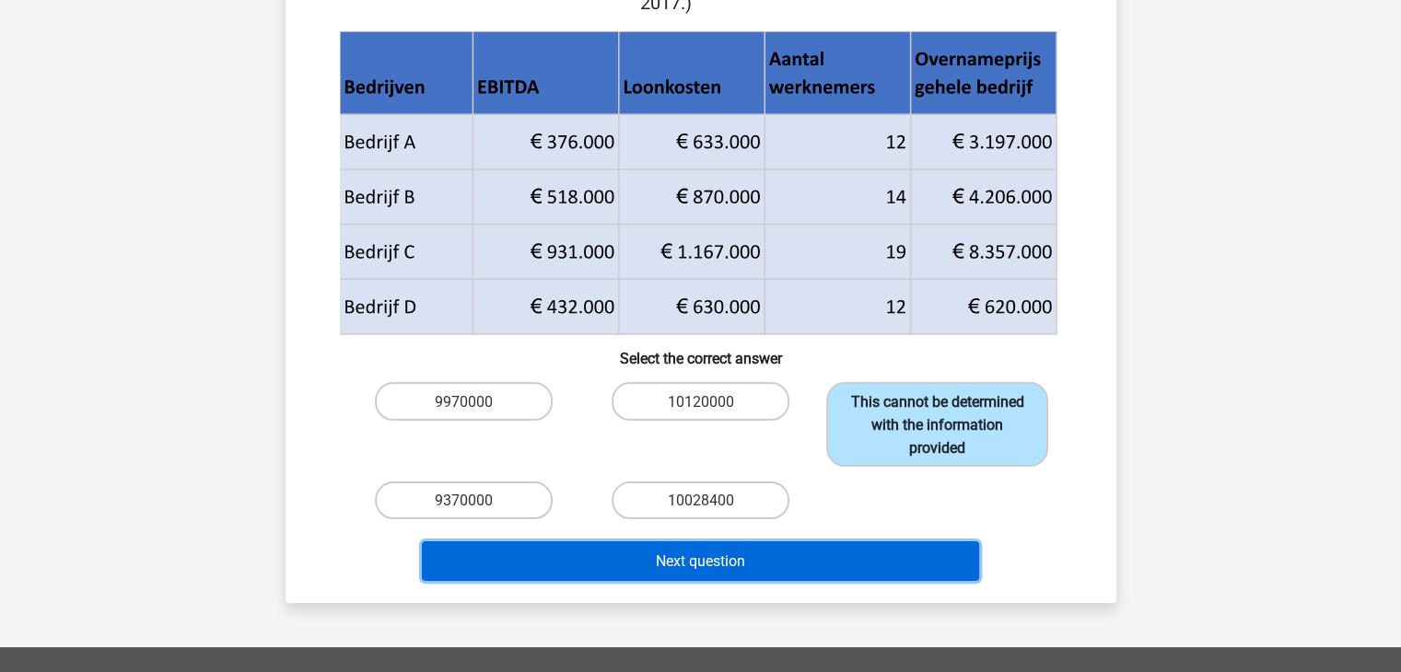
click at [891, 569] on button "Next question" at bounding box center [700, 561] width 557 height 40
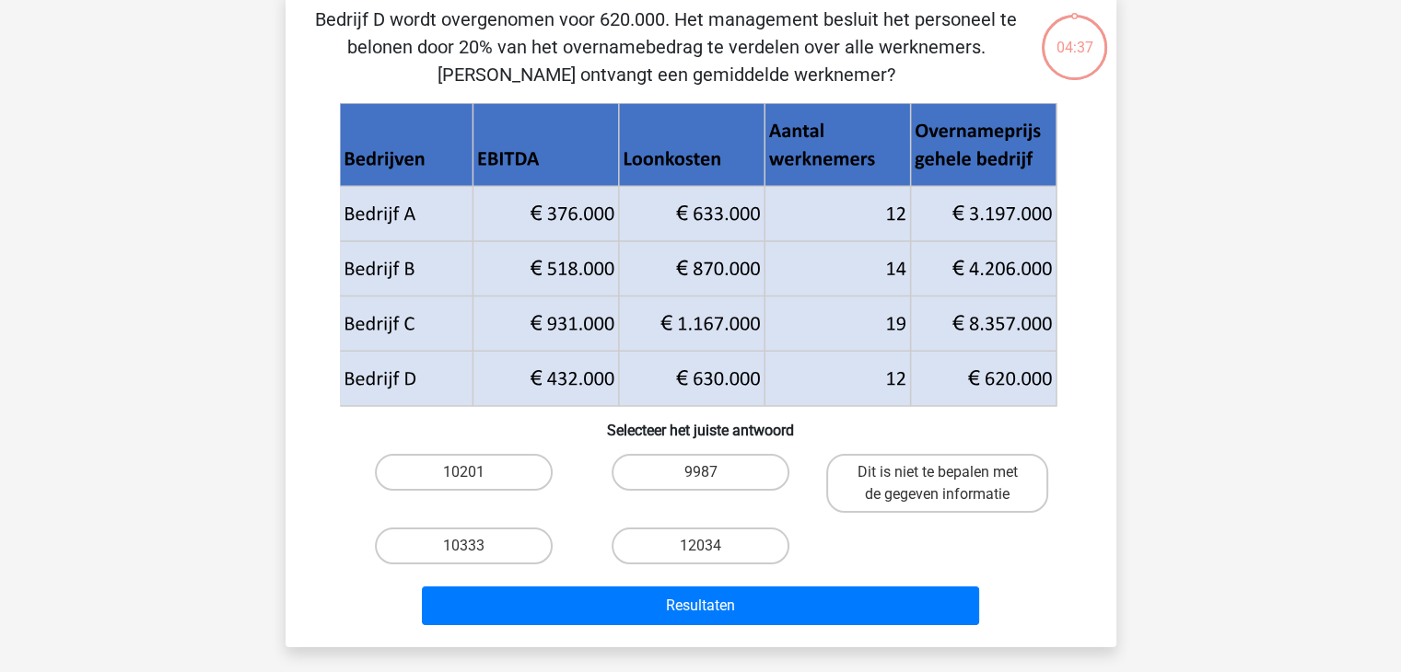
scroll to position [85, 0]
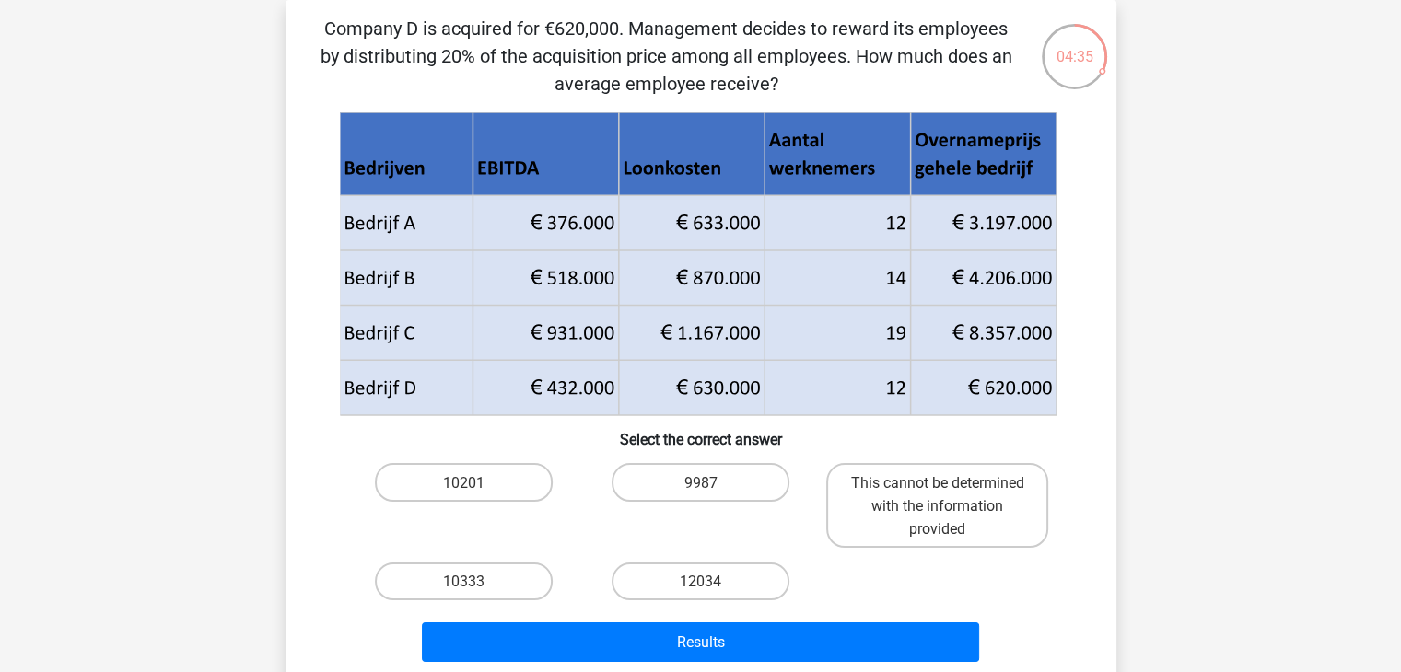
click at [681, 528] on div "9987" at bounding box center [700, 505] width 222 height 84
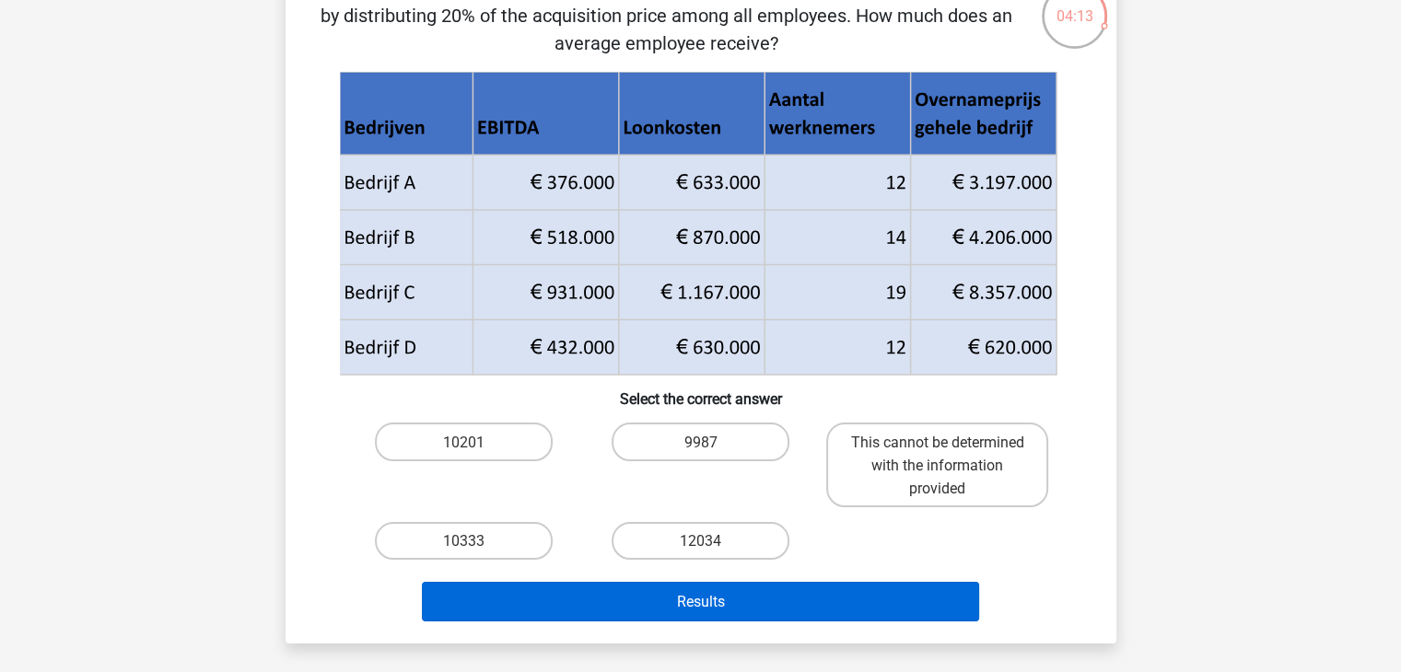
scroll to position [130, 0]
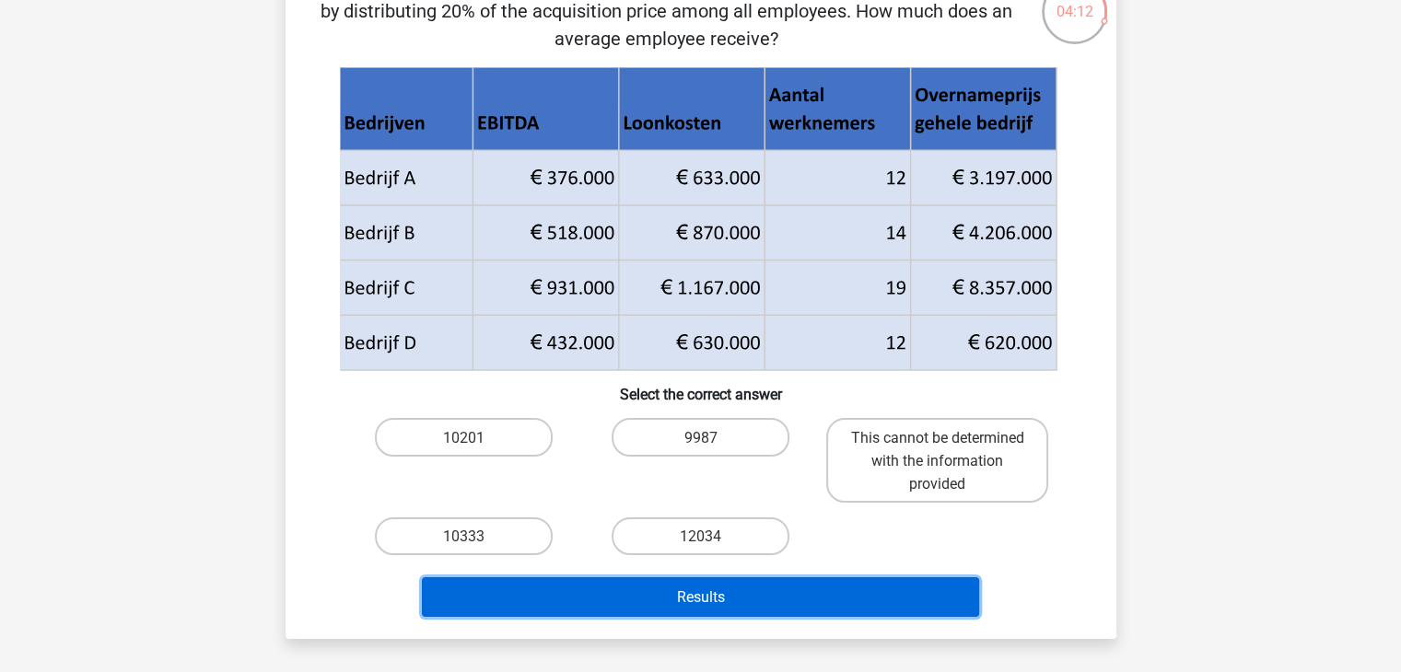
click at [733, 605] on button "Results" at bounding box center [700, 597] width 557 height 40
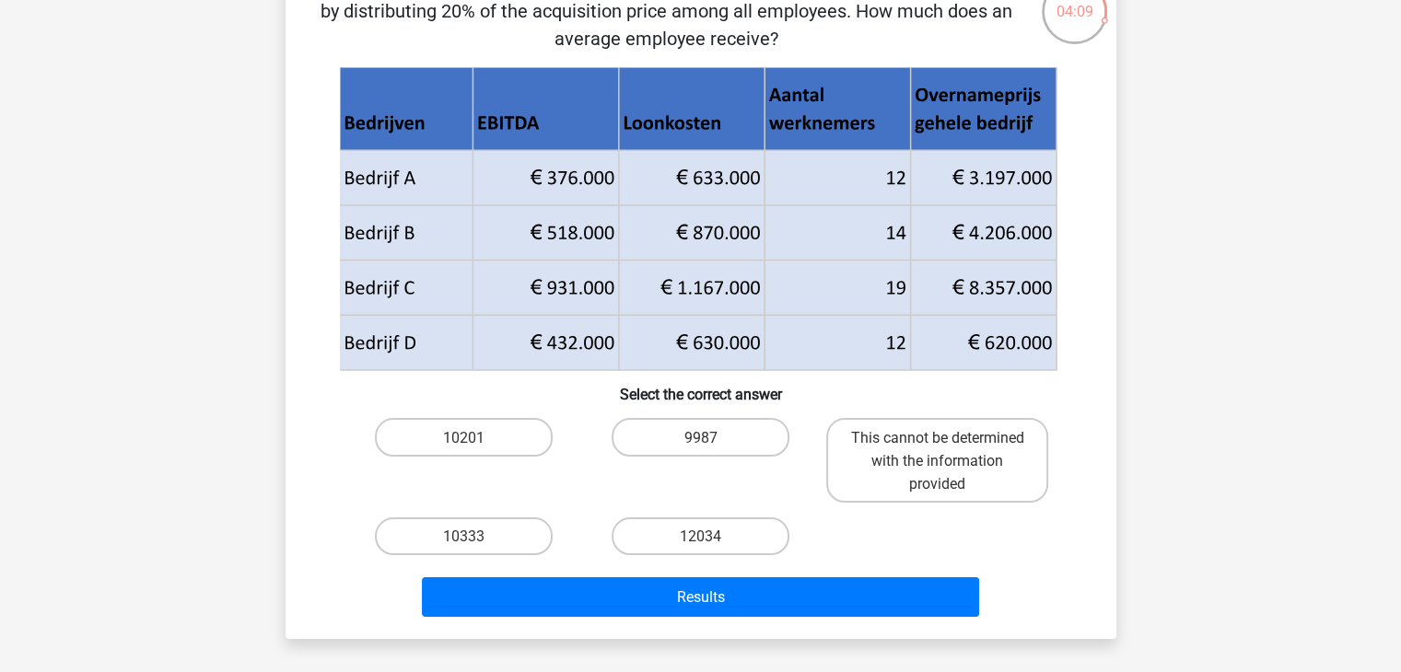
click at [474, 443] on input "10201" at bounding box center [469, 442] width 12 height 12
radio input "true"
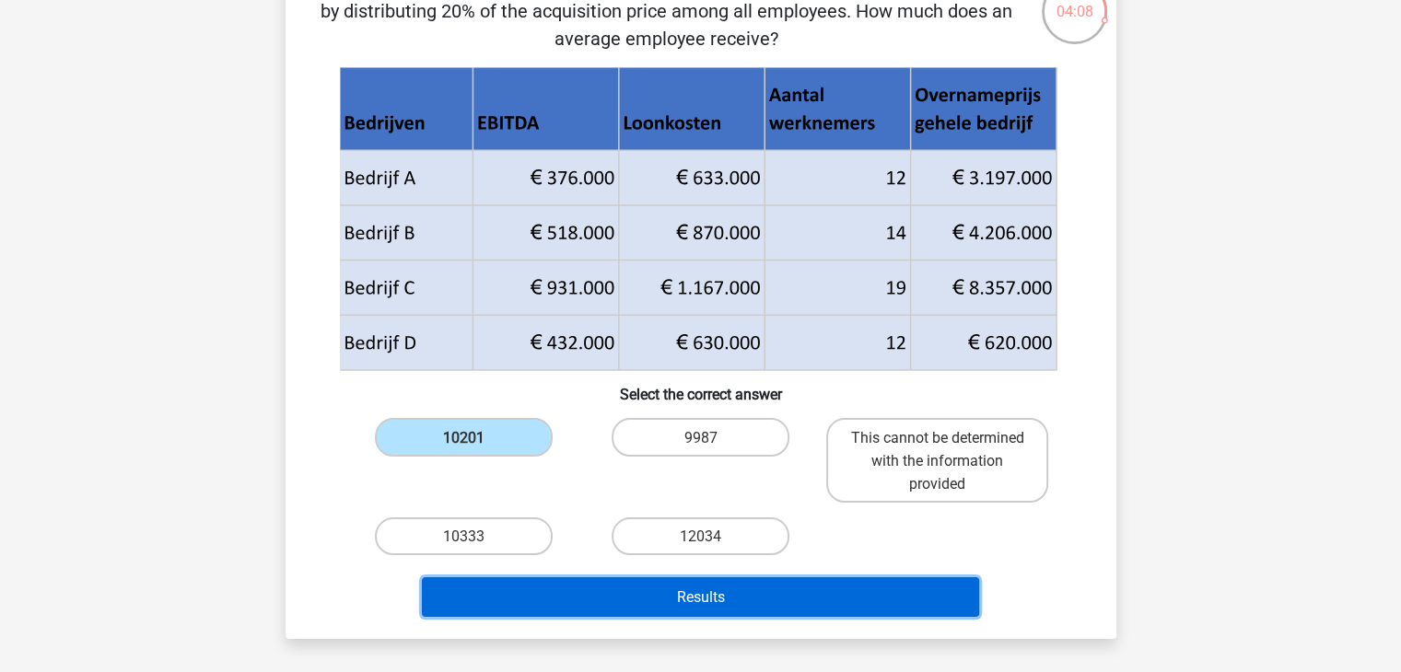
click at [646, 601] on button "Results" at bounding box center [700, 597] width 557 height 40
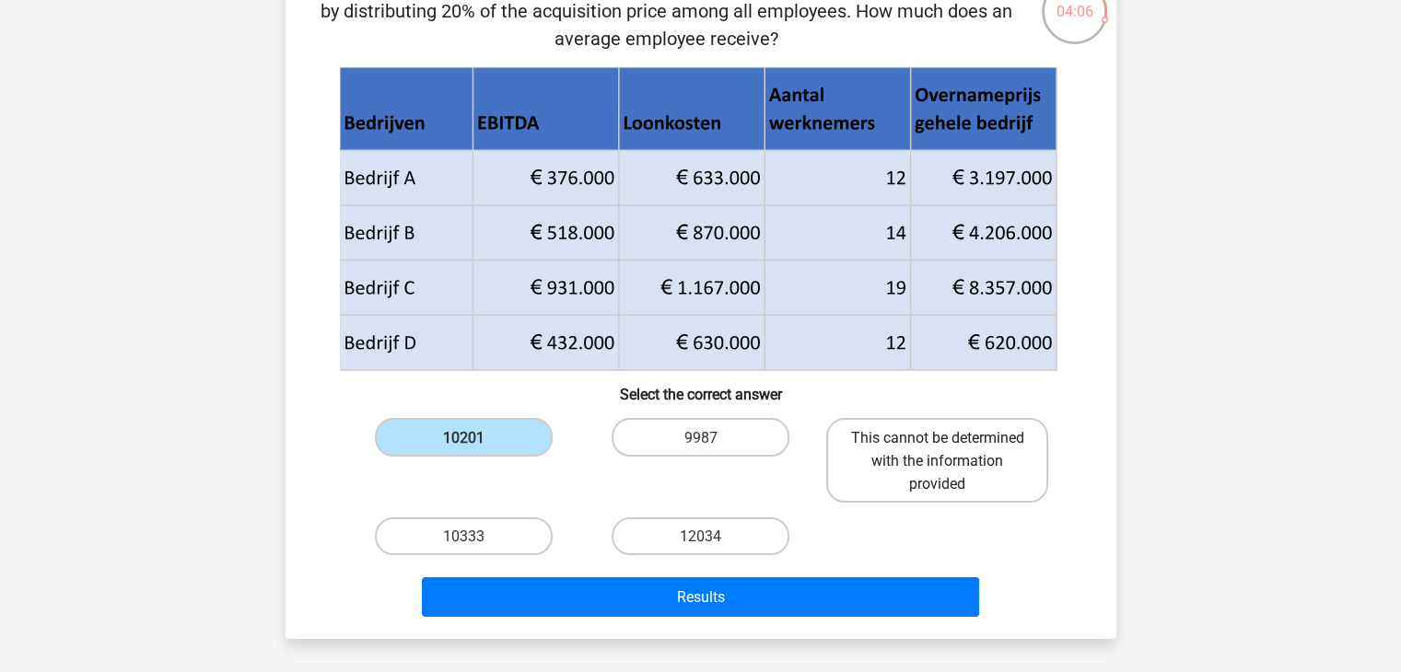
click at [862, 467] on label "This cannot be determined with the information provided" at bounding box center [937, 460] width 222 height 84
click at [937, 448] on input "This cannot be determined with the information provided" at bounding box center [943, 442] width 12 height 12
radio input "true"
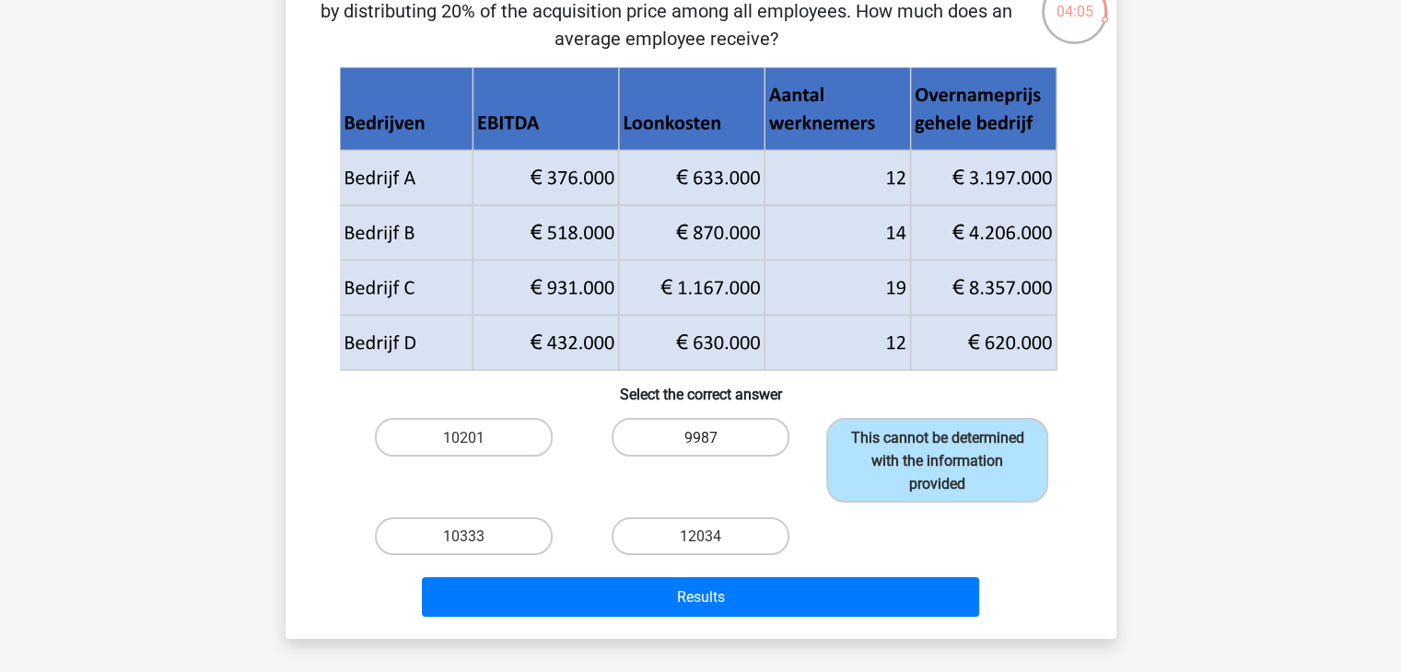
click at [767, 445] on label "9987" at bounding box center [700, 437] width 178 height 38
click at [712, 445] on input "9987" at bounding box center [706, 442] width 12 height 12
radio input "true"
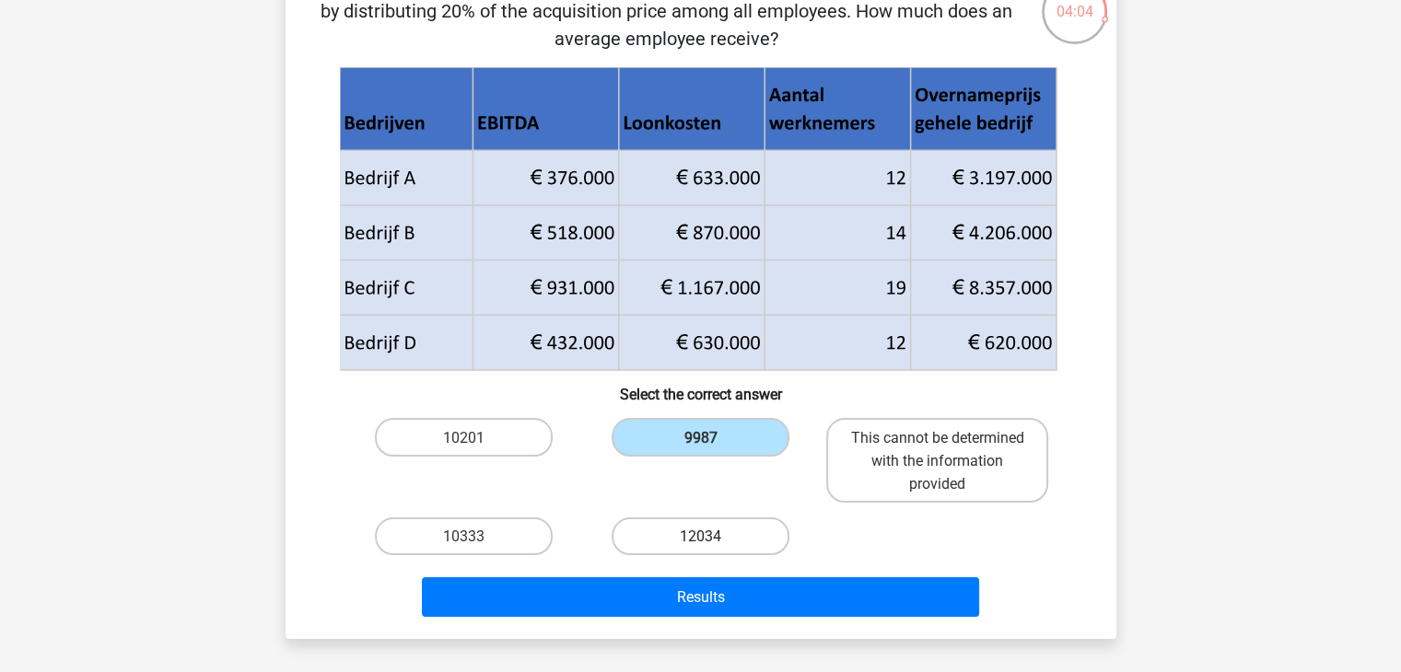
click at [739, 550] on label "12034" at bounding box center [700, 537] width 178 height 38
click at [712, 548] on input "12034" at bounding box center [706, 542] width 12 height 12
radio input "true"
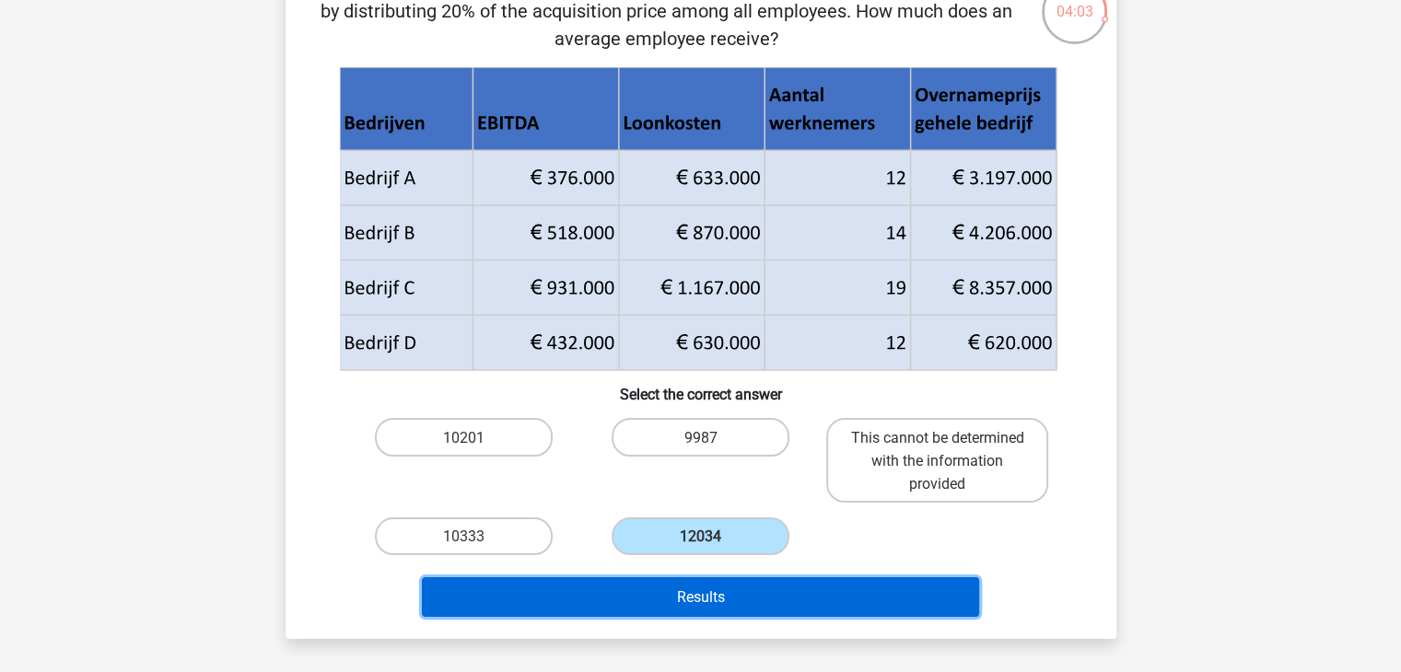
click at [744, 598] on button "Results" at bounding box center [700, 597] width 557 height 40
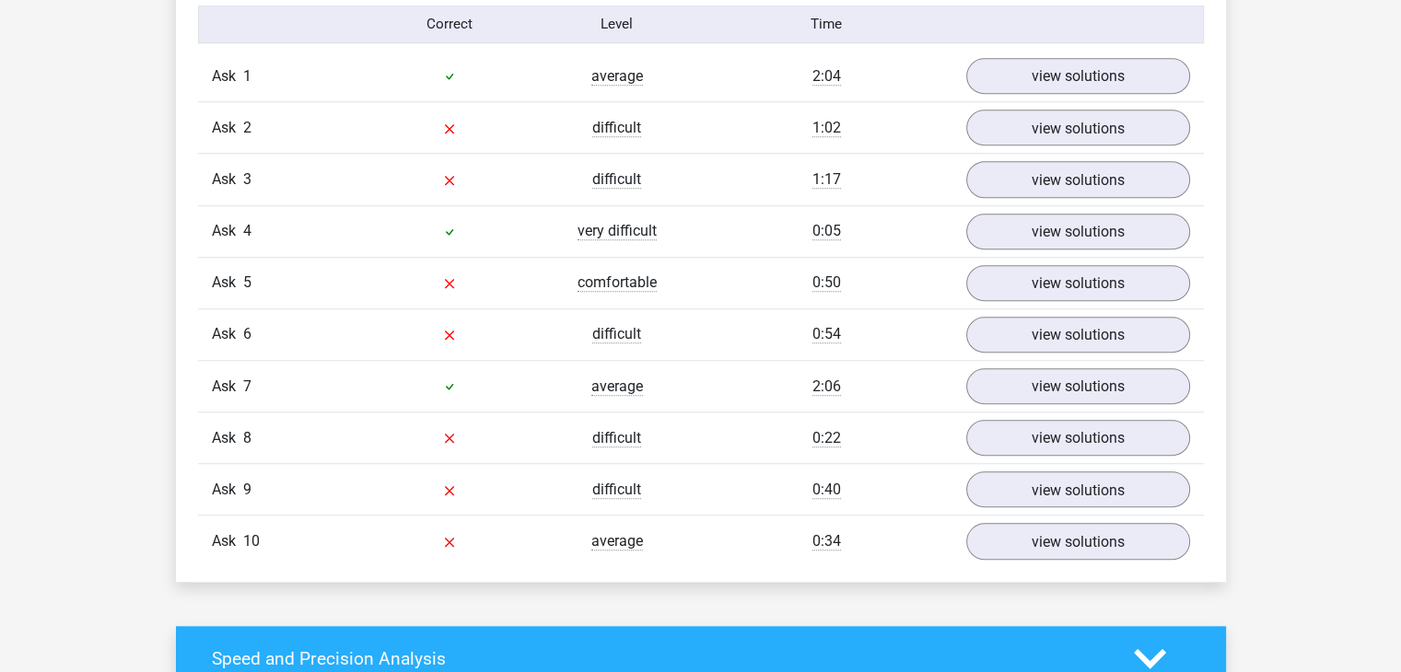
scroll to position [1517, 0]
click at [1030, 87] on font "view solutions" at bounding box center [1077, 77] width 107 height 20
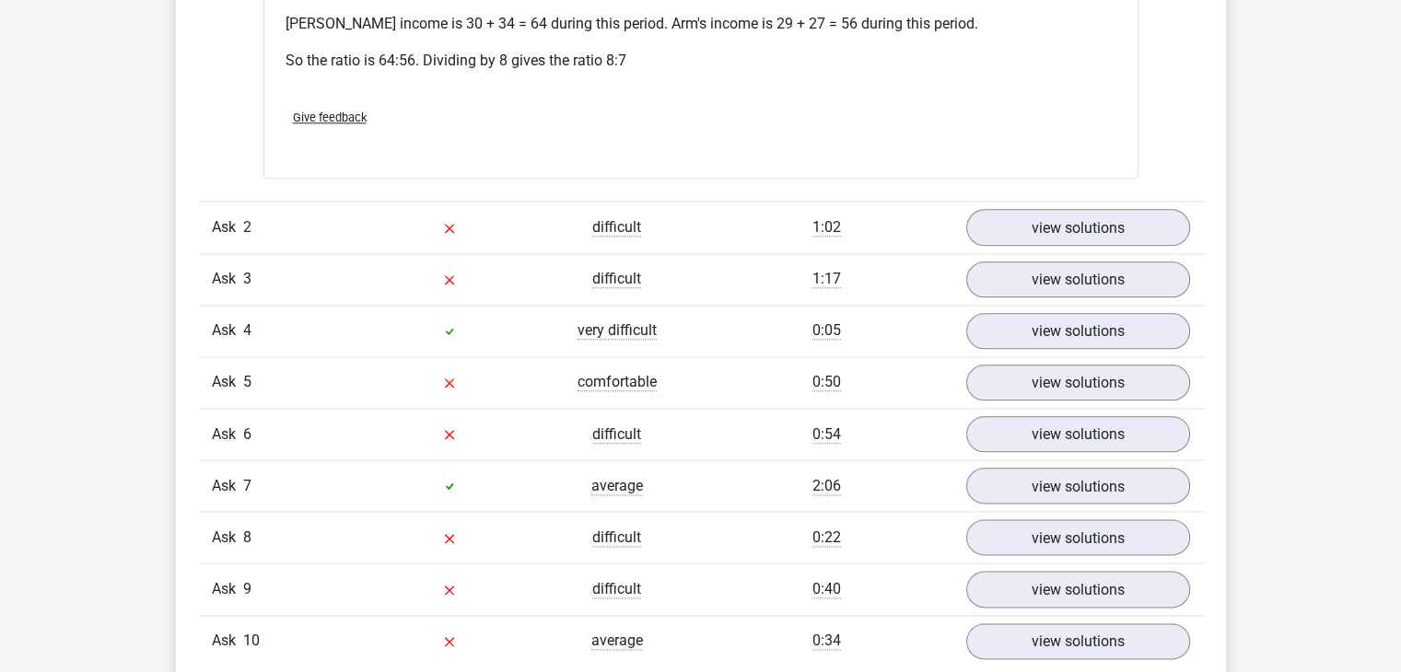
scroll to position [2154, 0]
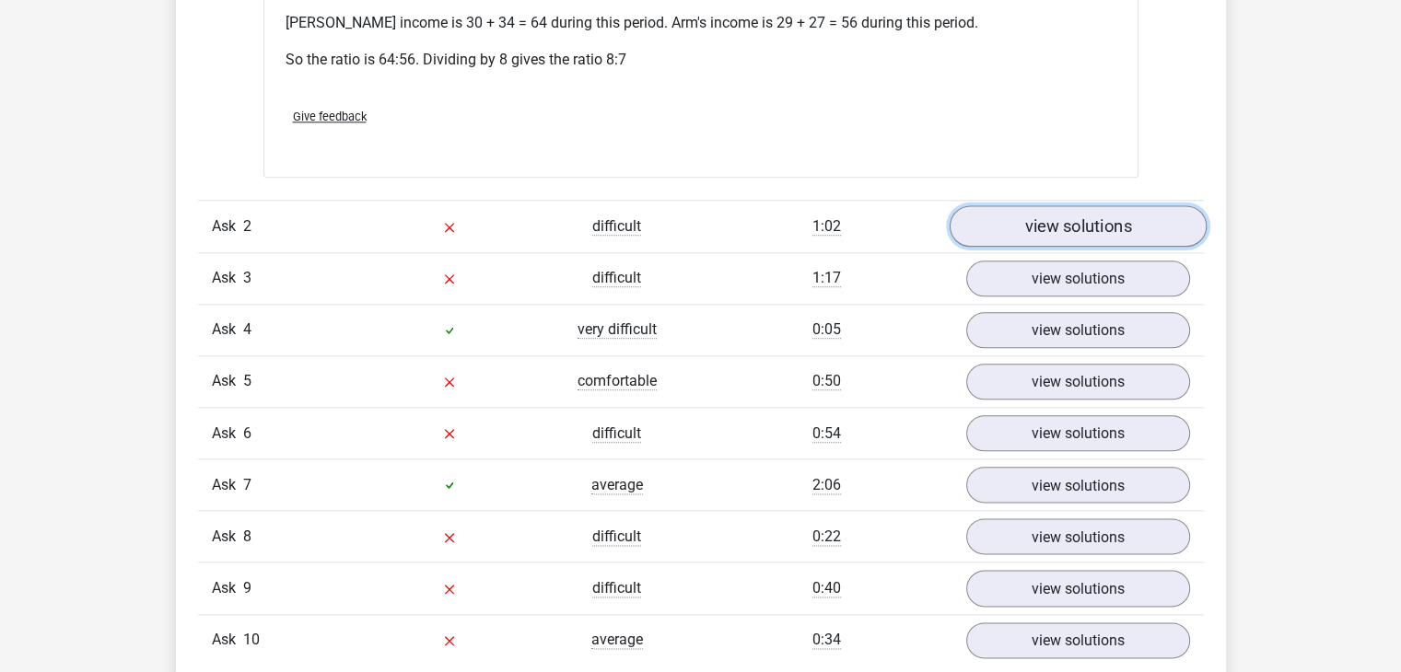
click at [1094, 240] on link "view solutions" at bounding box center [1076, 226] width 257 height 41
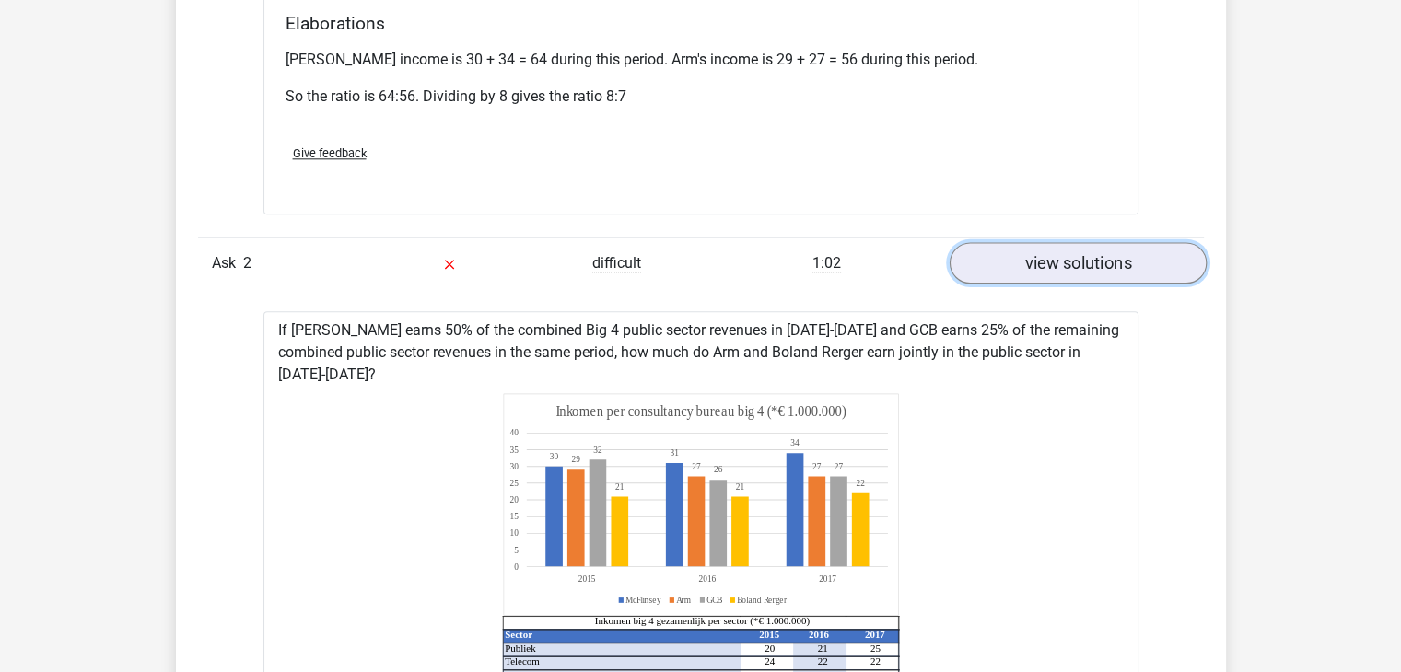
scroll to position [2116, 0]
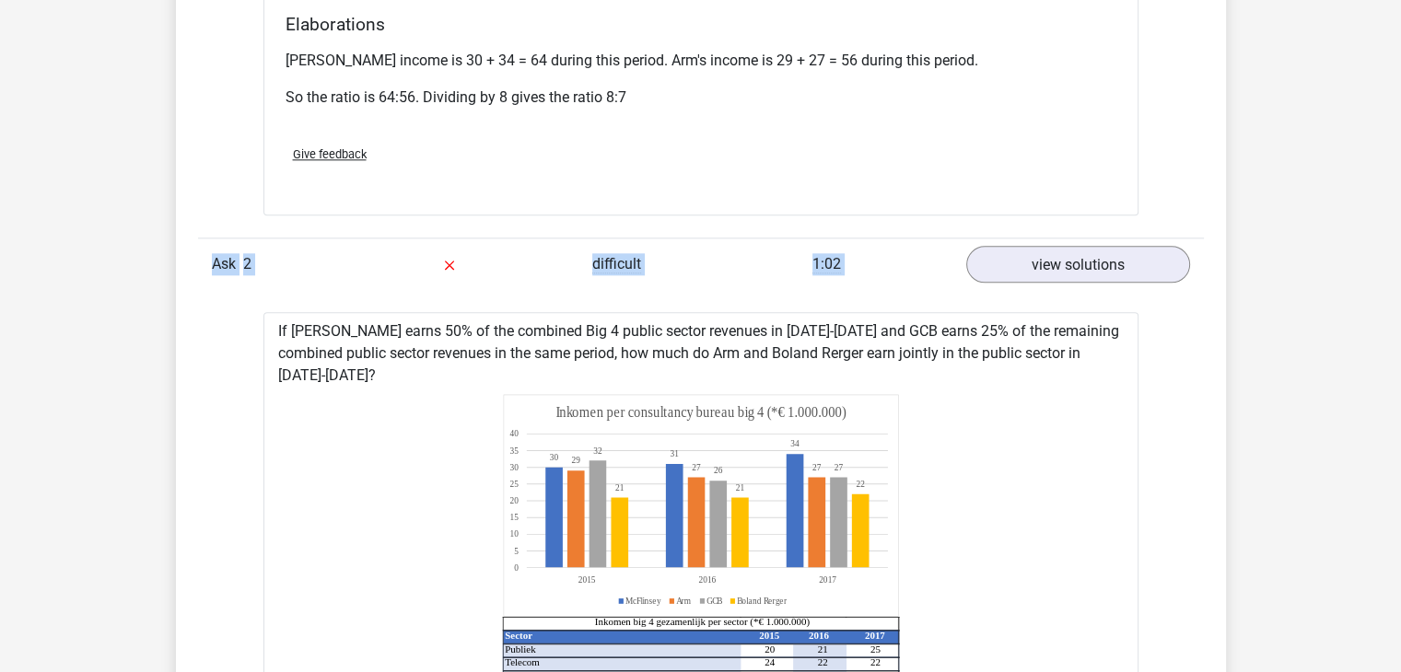
drag, startPoint x: 1094, startPoint y: 240, endPoint x: 1120, endPoint y: 93, distance: 149.6
click at [1120, 93] on div "Ask 1 average 2:04 view solutions What is the ratio of McFlinsey's income in 20…" at bounding box center [701, 496] width 978 height 2089
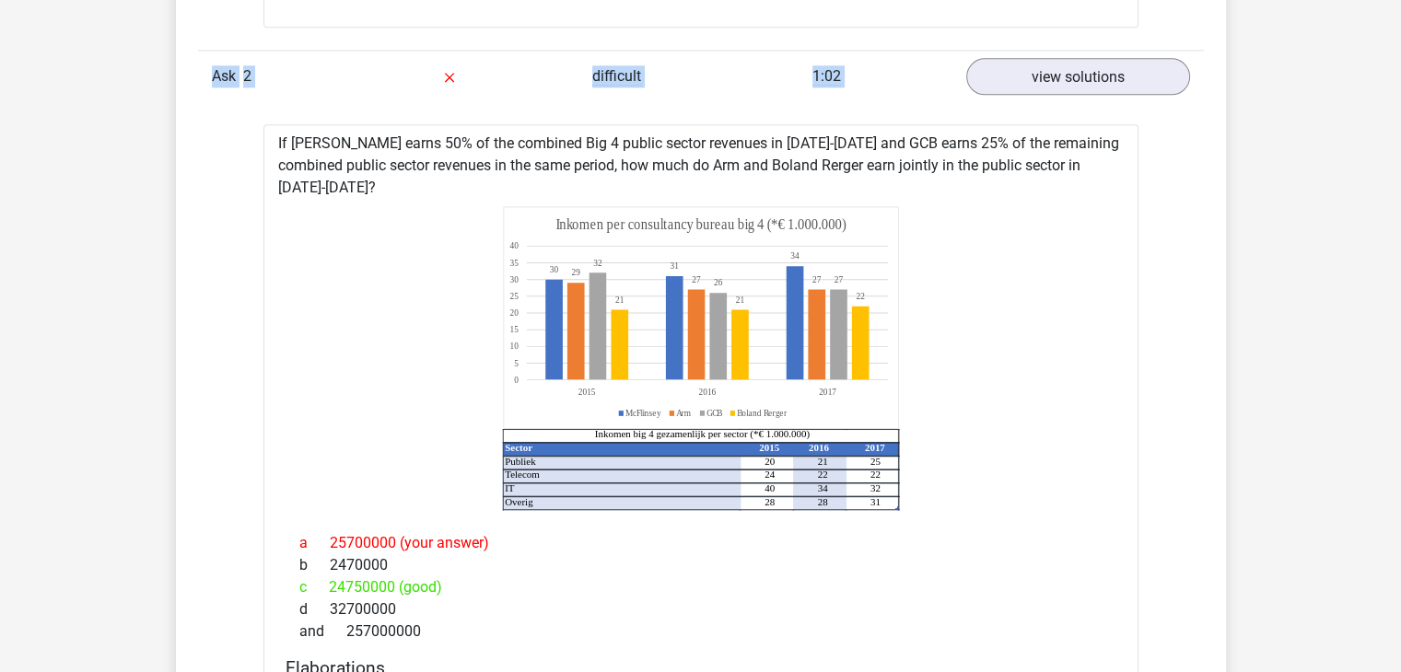
scroll to position [2289, 0]
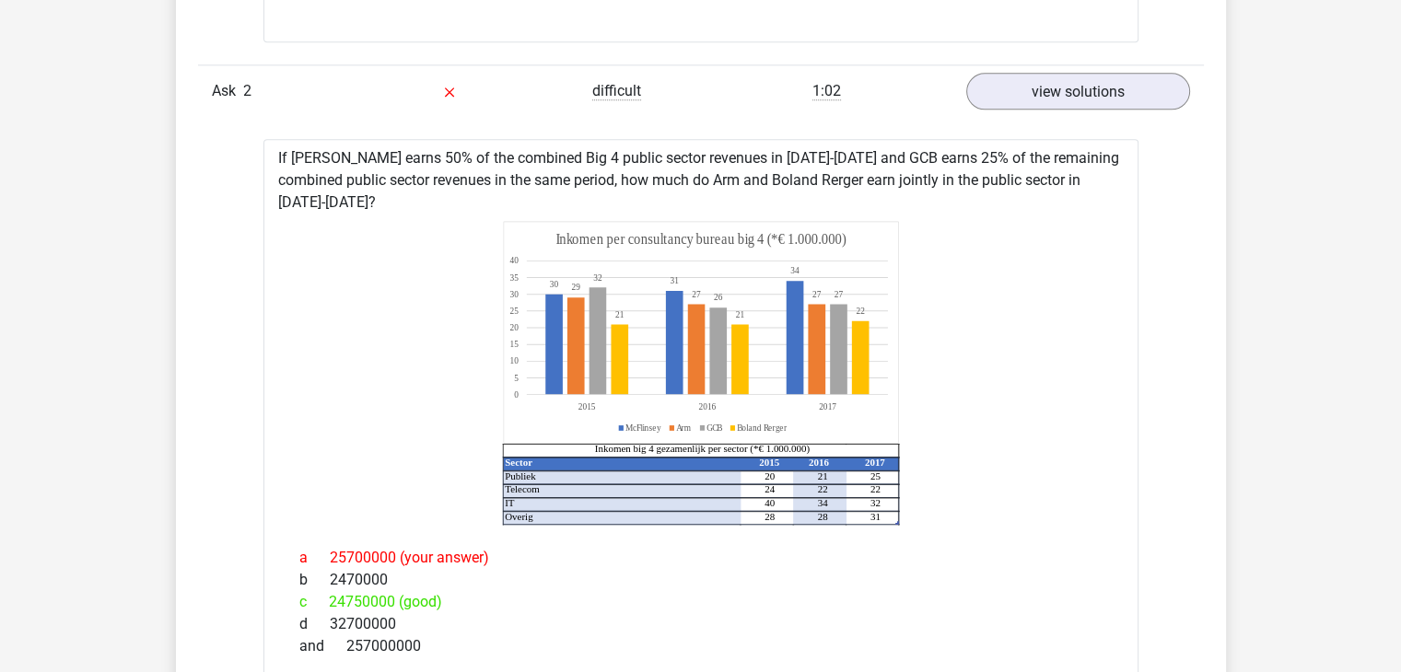
click at [1241, 336] on div "Choose premium Denise denibibbo@gmail.com" at bounding box center [700, 499] width 1401 height 5576
click at [1045, 99] on font "view solutions" at bounding box center [1077, 91] width 107 height 20
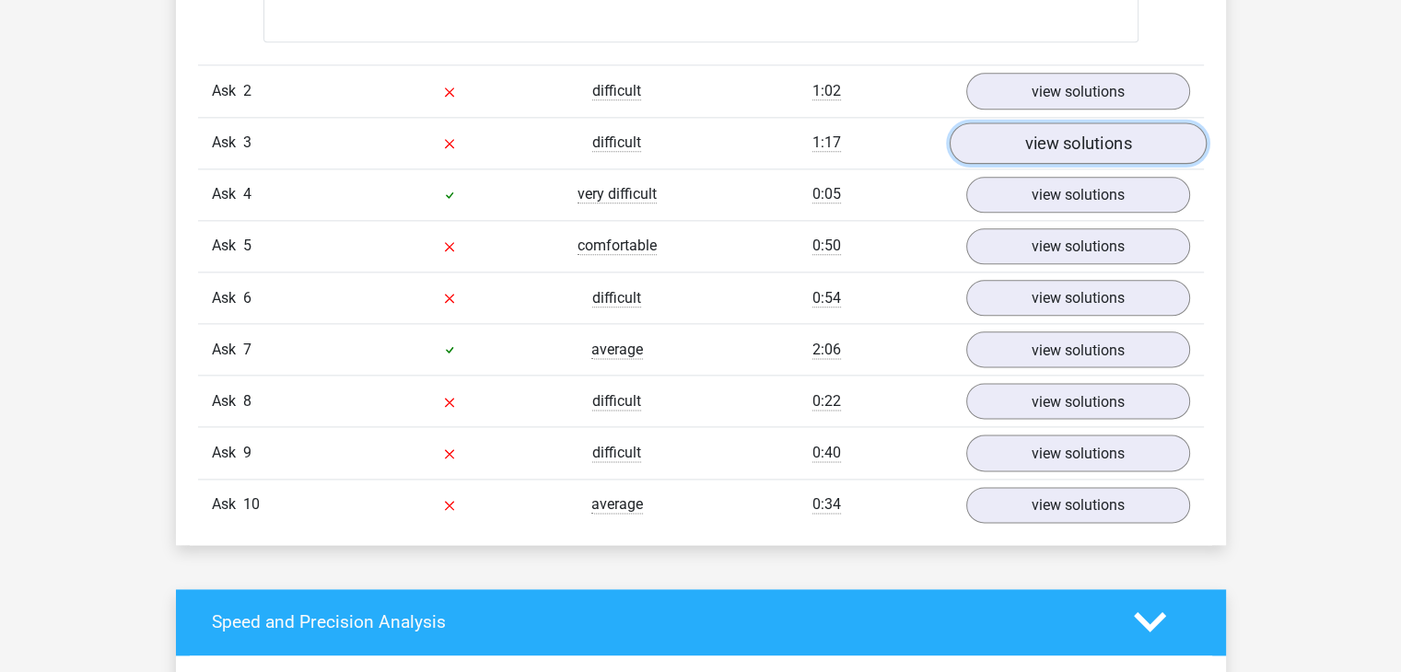
click at [1004, 134] on link "view solutions" at bounding box center [1076, 142] width 257 height 41
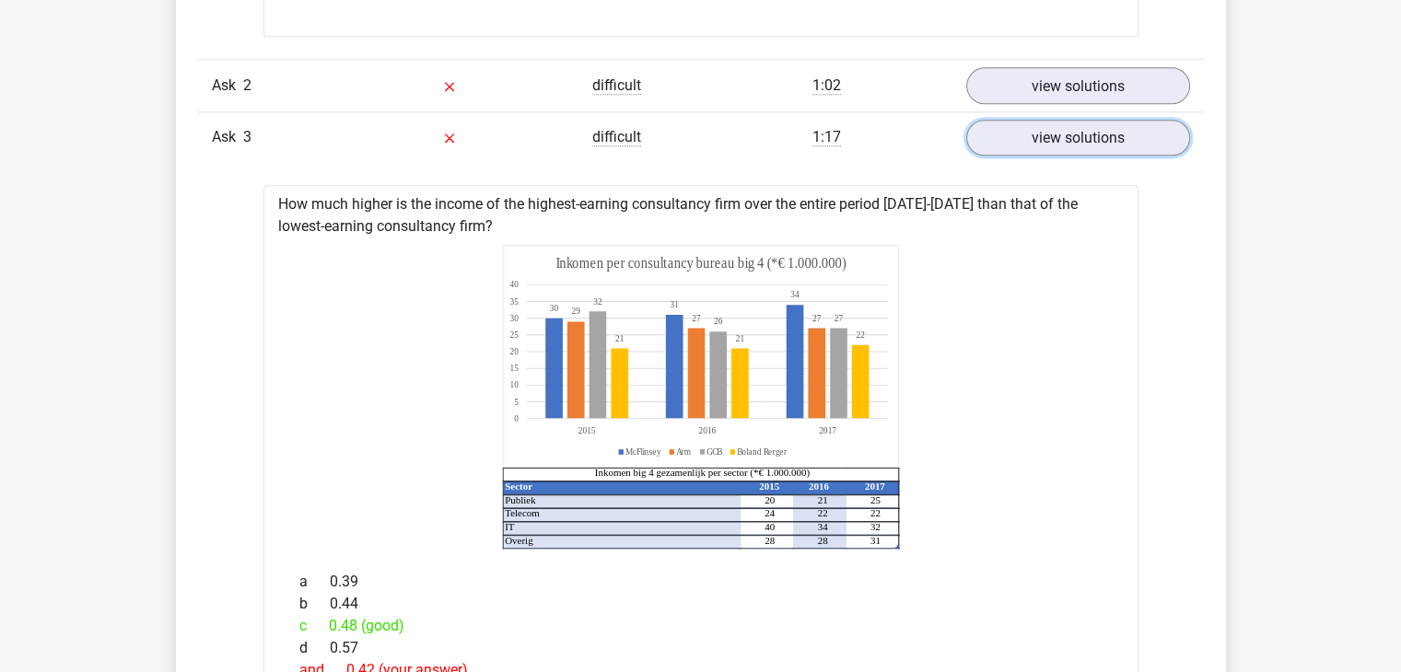
scroll to position [2295, 0]
click at [1015, 158] on link "view solutions" at bounding box center [1076, 137] width 257 height 41
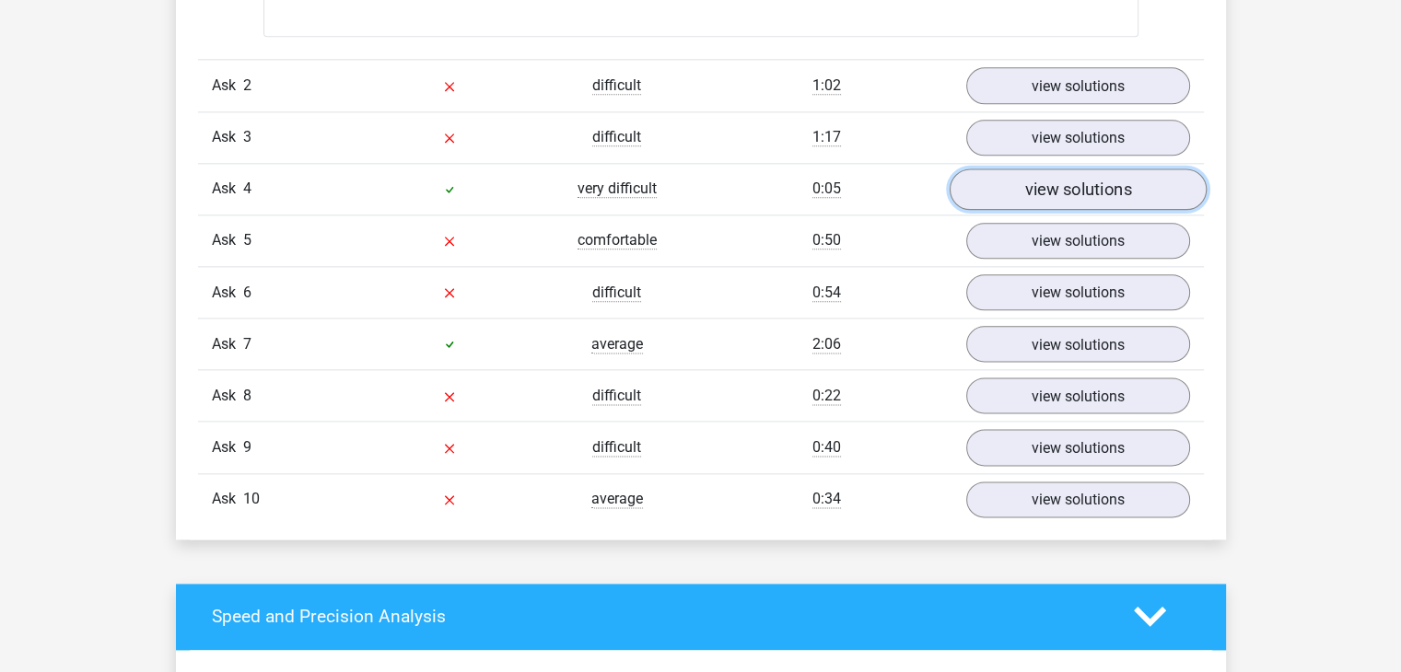
click at [1002, 200] on link "view solutions" at bounding box center [1076, 189] width 257 height 41
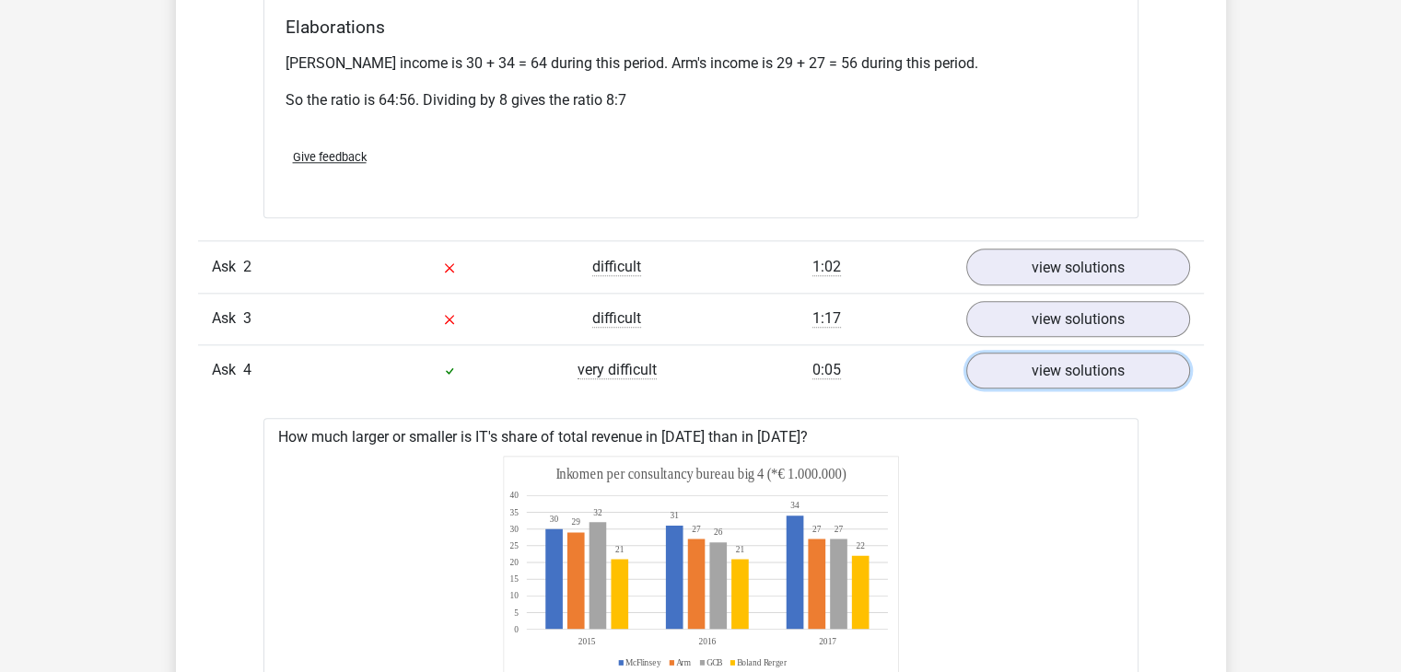
scroll to position [2100, 0]
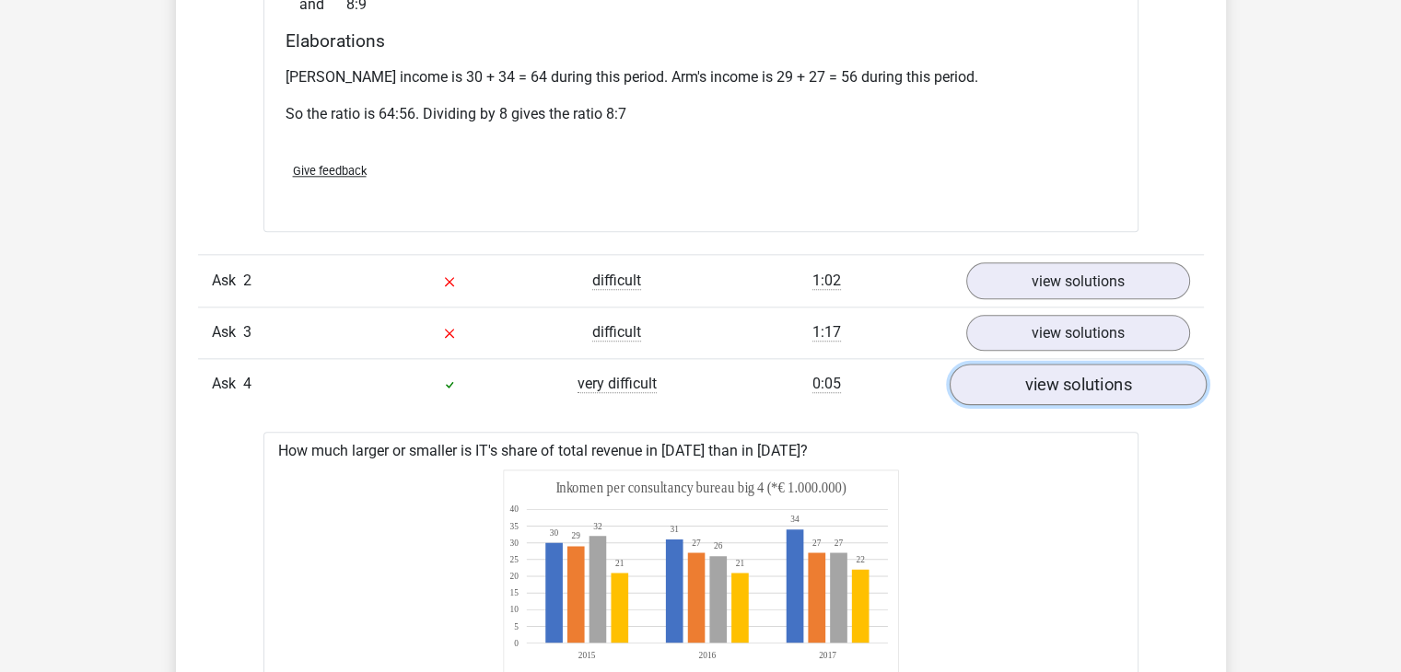
click at [1081, 380] on font "view solutions" at bounding box center [1077, 384] width 107 height 20
